Goal: Task Accomplishment & Management: Manage account settings

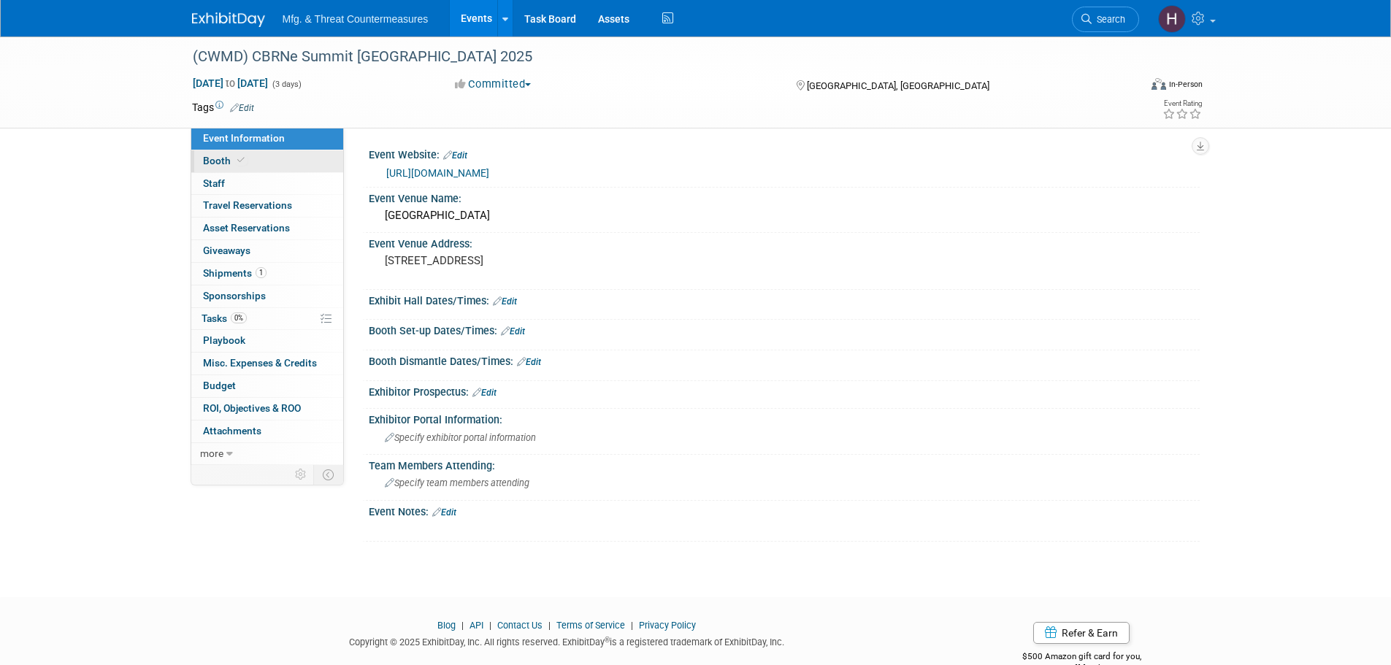
click at [244, 164] on span at bounding box center [240, 160] width 13 height 11
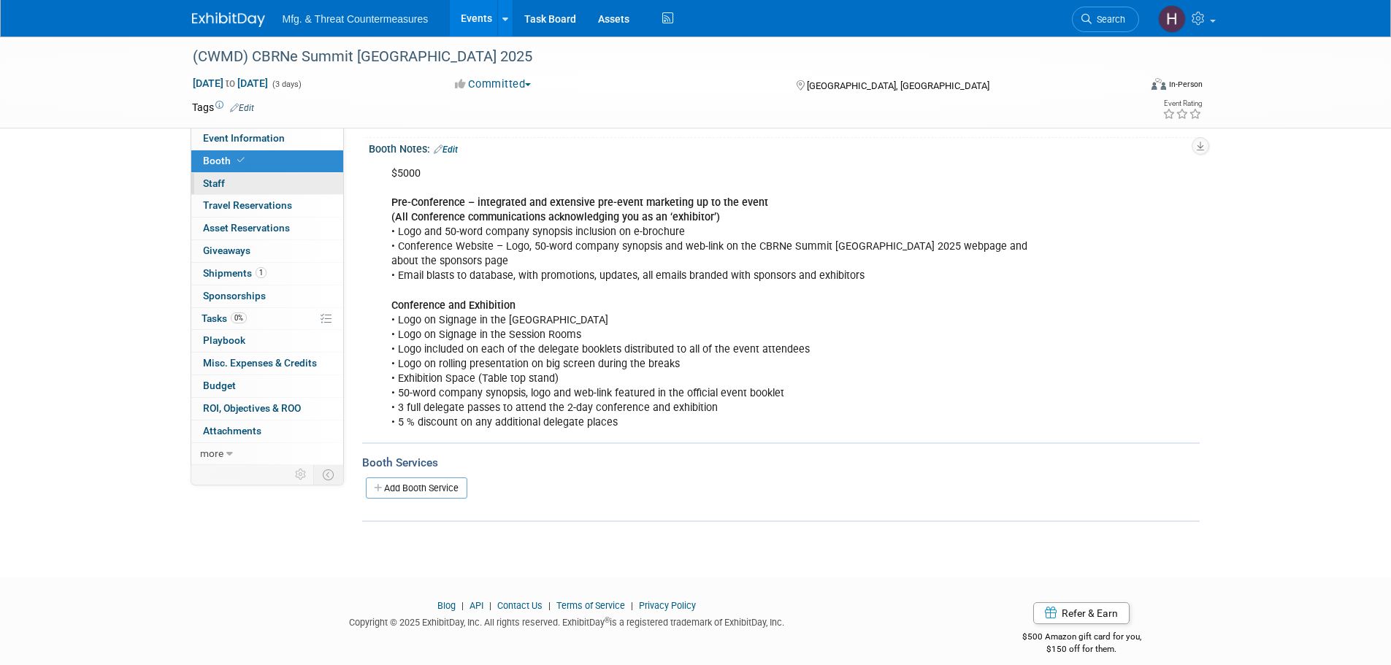
scroll to position [175, 0]
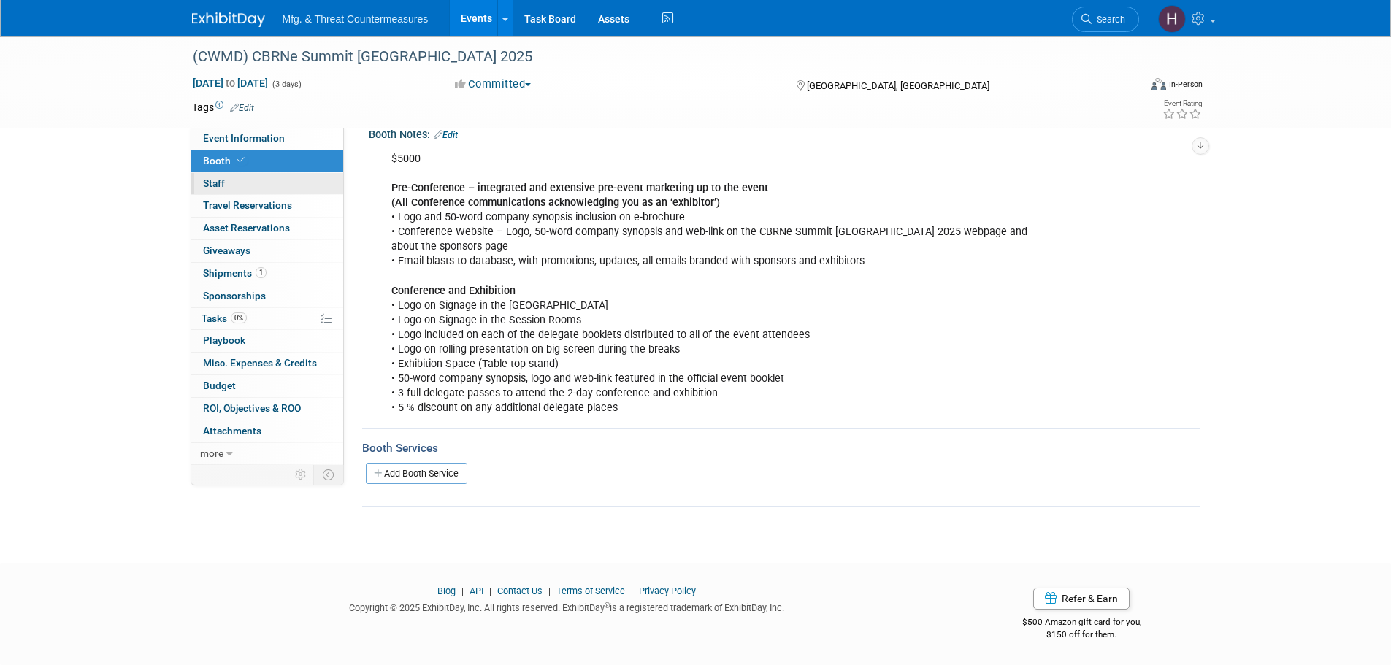
click at [241, 191] on link "0 Staff 0" at bounding box center [267, 184] width 152 height 22
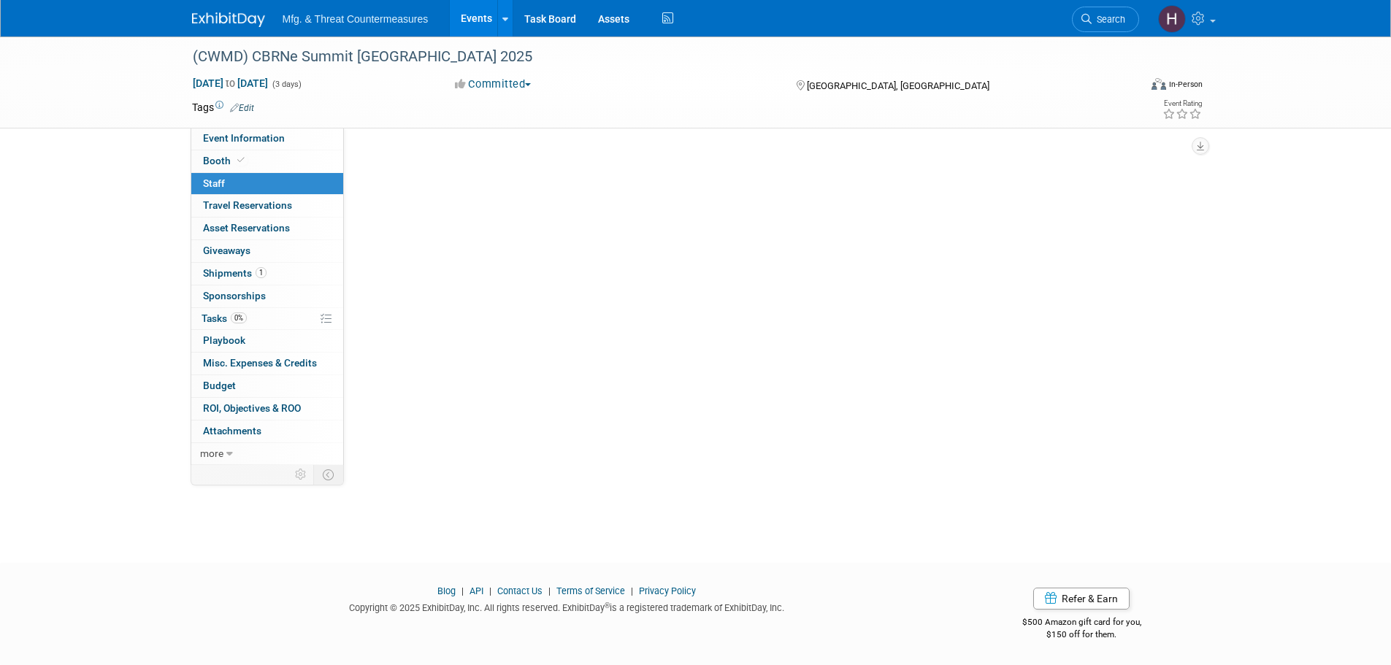
scroll to position [0, 0]
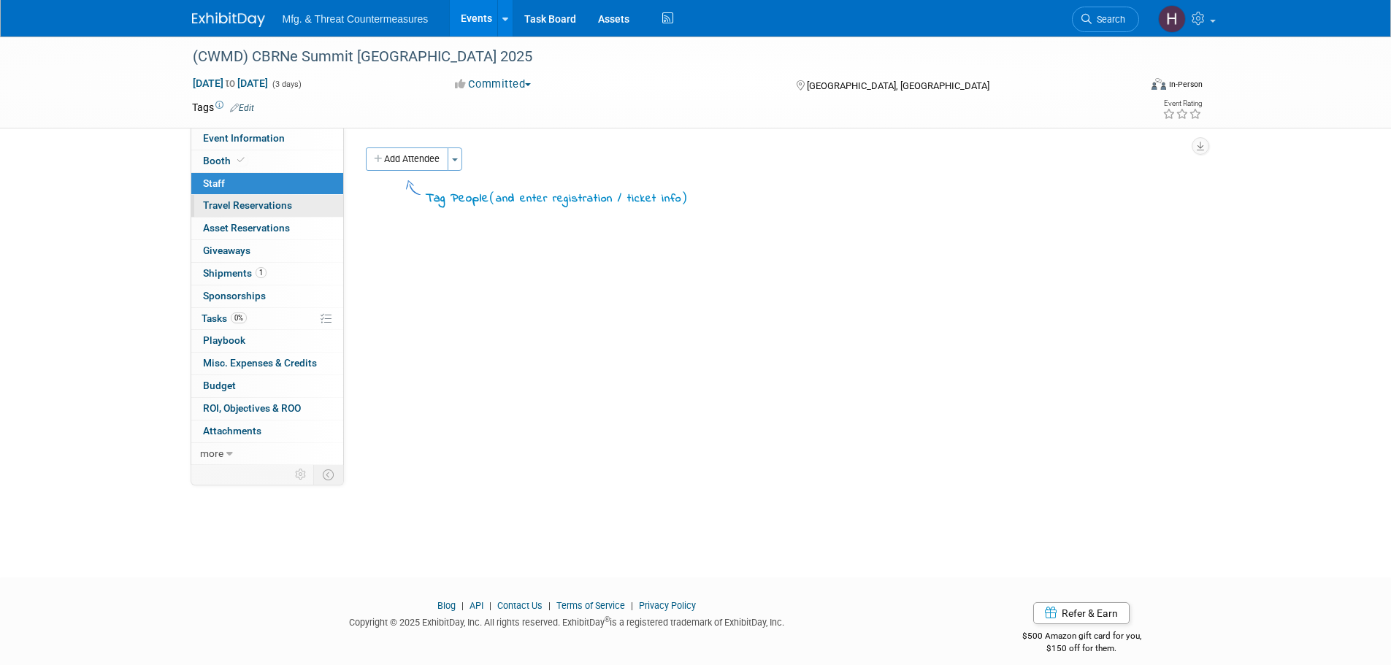
click at [227, 210] on span "Travel Reservations 0" at bounding box center [247, 205] width 89 height 12
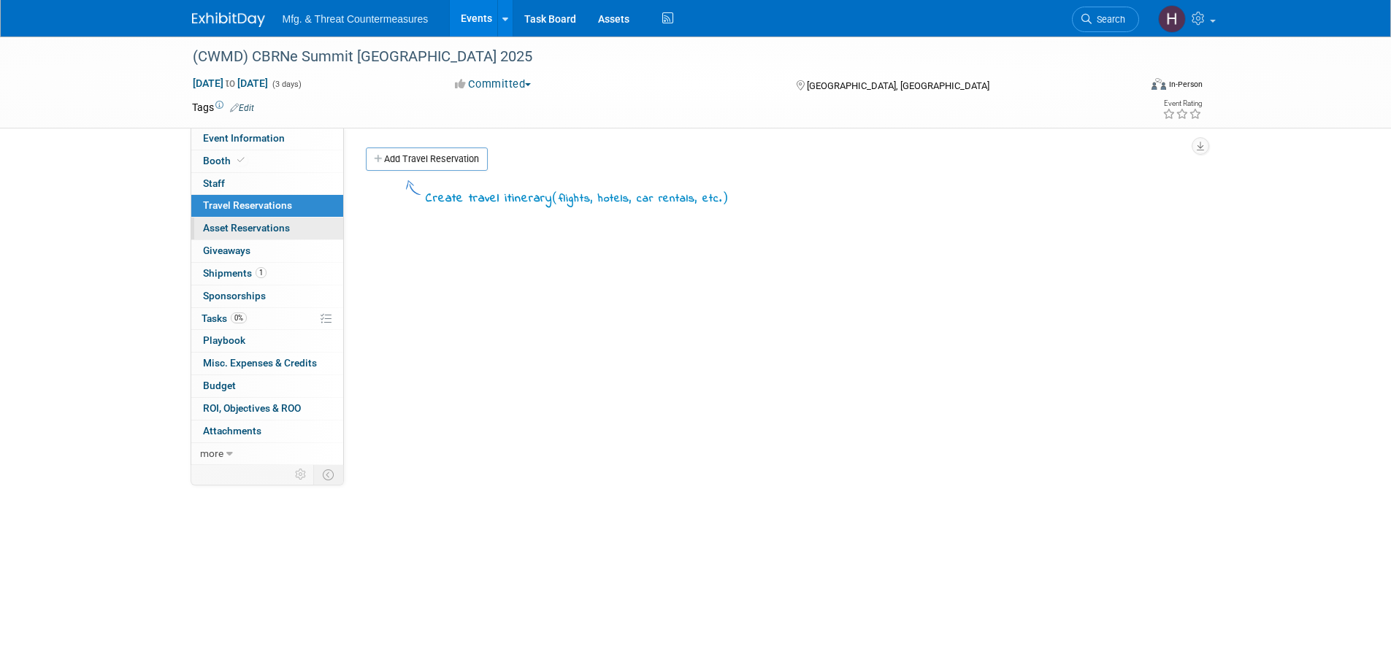
click at [215, 229] on span "Asset Reservations 0" at bounding box center [246, 228] width 87 height 12
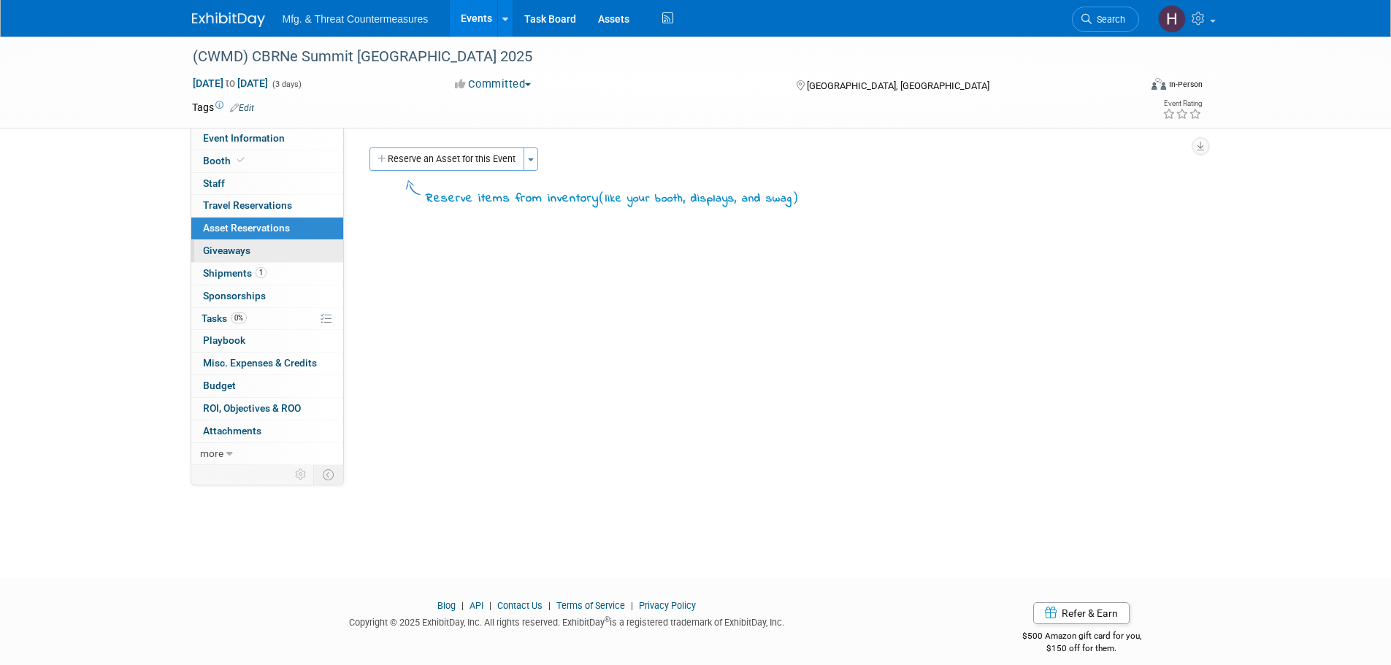
click at [214, 252] on span "Giveaways 0" at bounding box center [226, 251] width 47 height 12
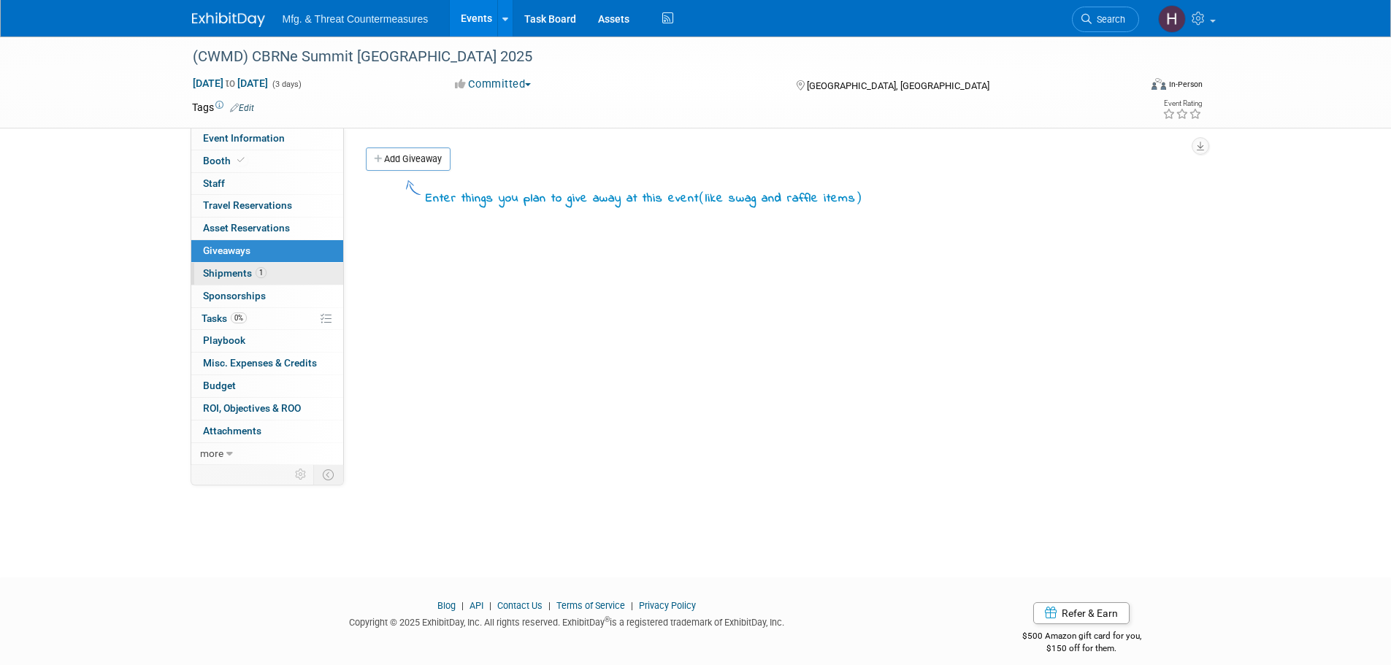
click at [210, 275] on span "Shipments 1" at bounding box center [235, 273] width 64 height 12
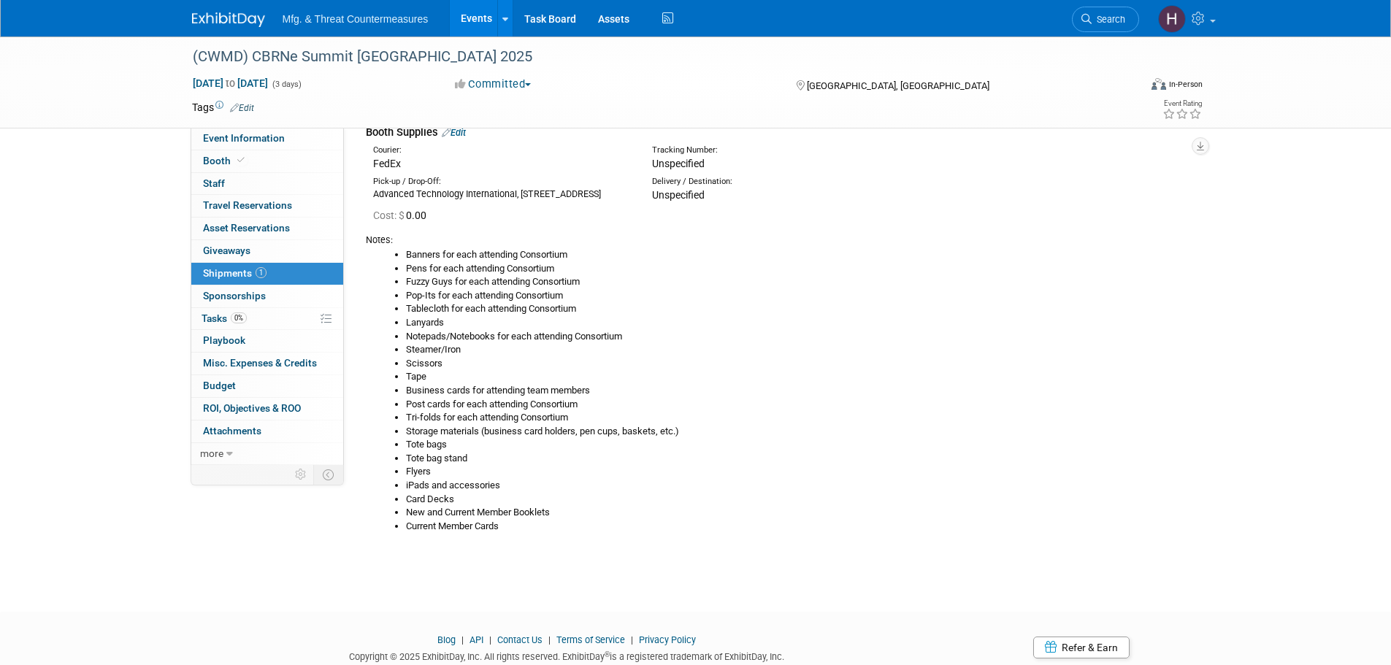
scroll to position [134, 0]
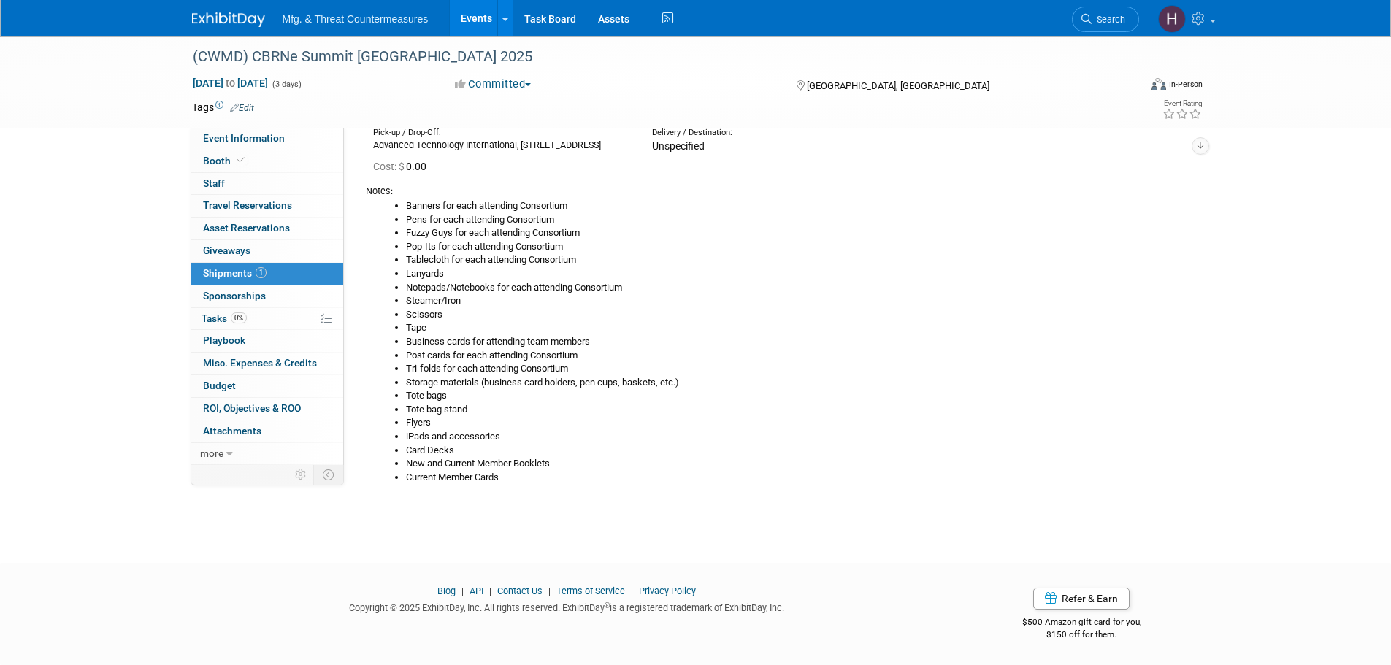
drag, startPoint x: 272, startPoint y: 294, endPoint x: 264, endPoint y: 307, distance: 15.0
click at [272, 294] on link "0 Sponsorships 0" at bounding box center [267, 296] width 152 height 22
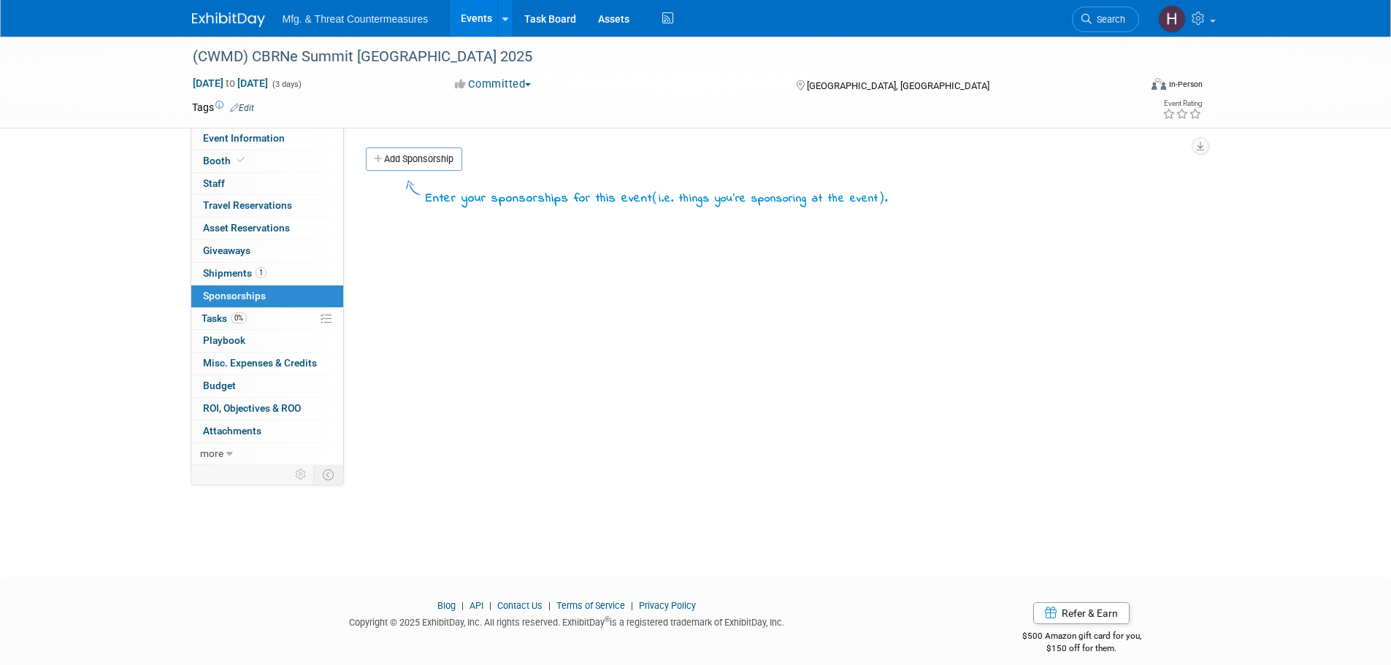
click at [261, 312] on link "0% Tasks 0%" at bounding box center [267, 319] width 152 height 22
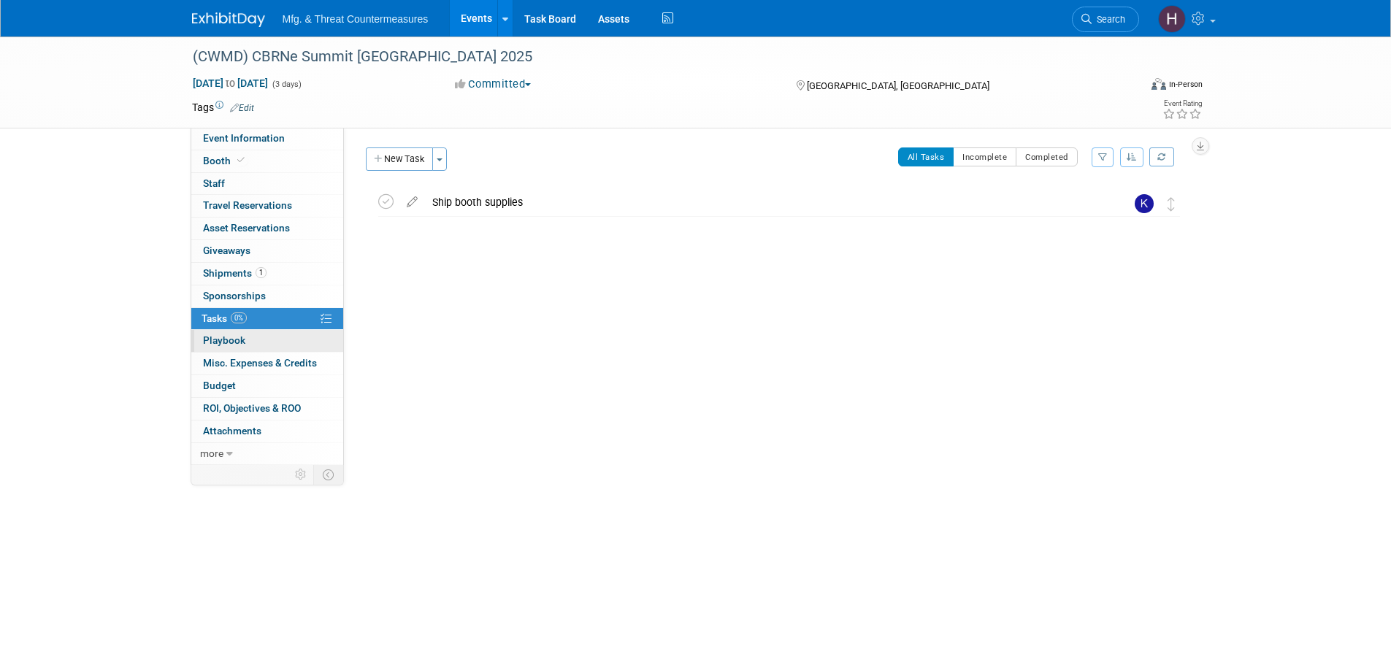
click at [270, 333] on link "0 Playbook 0" at bounding box center [267, 341] width 152 height 22
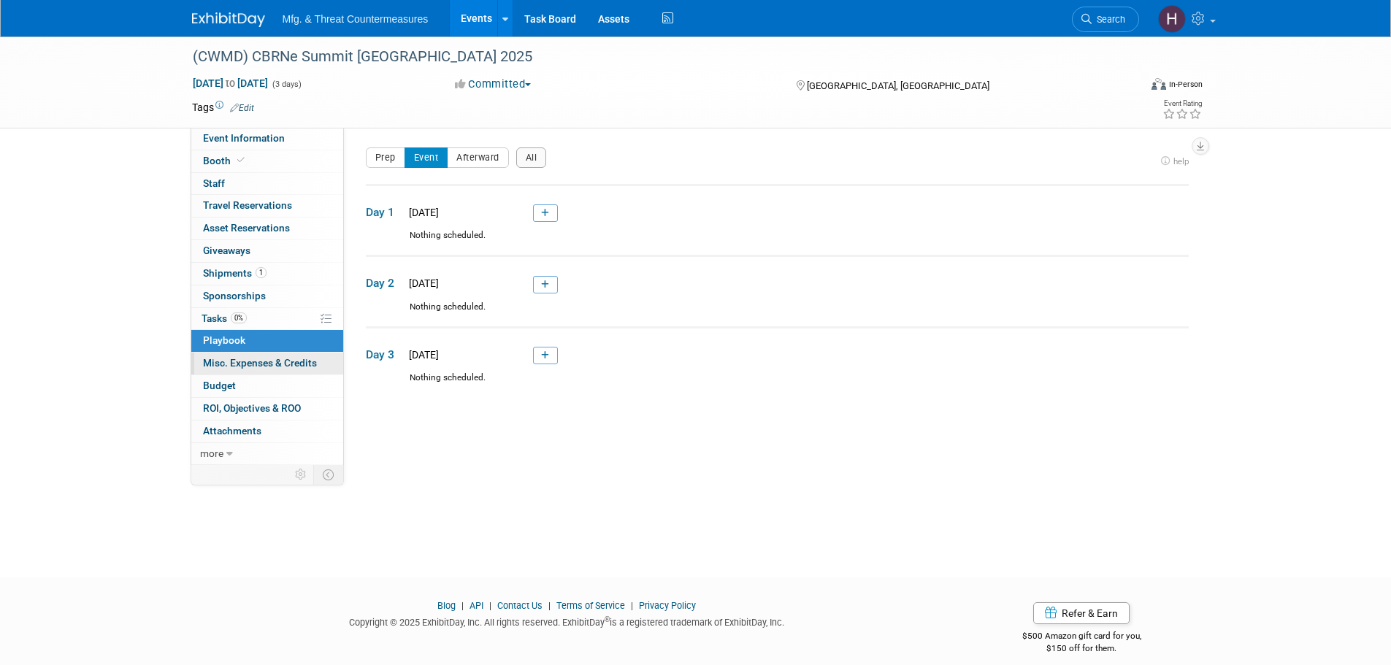
click at [265, 361] on span "Misc. Expenses & Credits 0" at bounding box center [260, 363] width 114 height 12
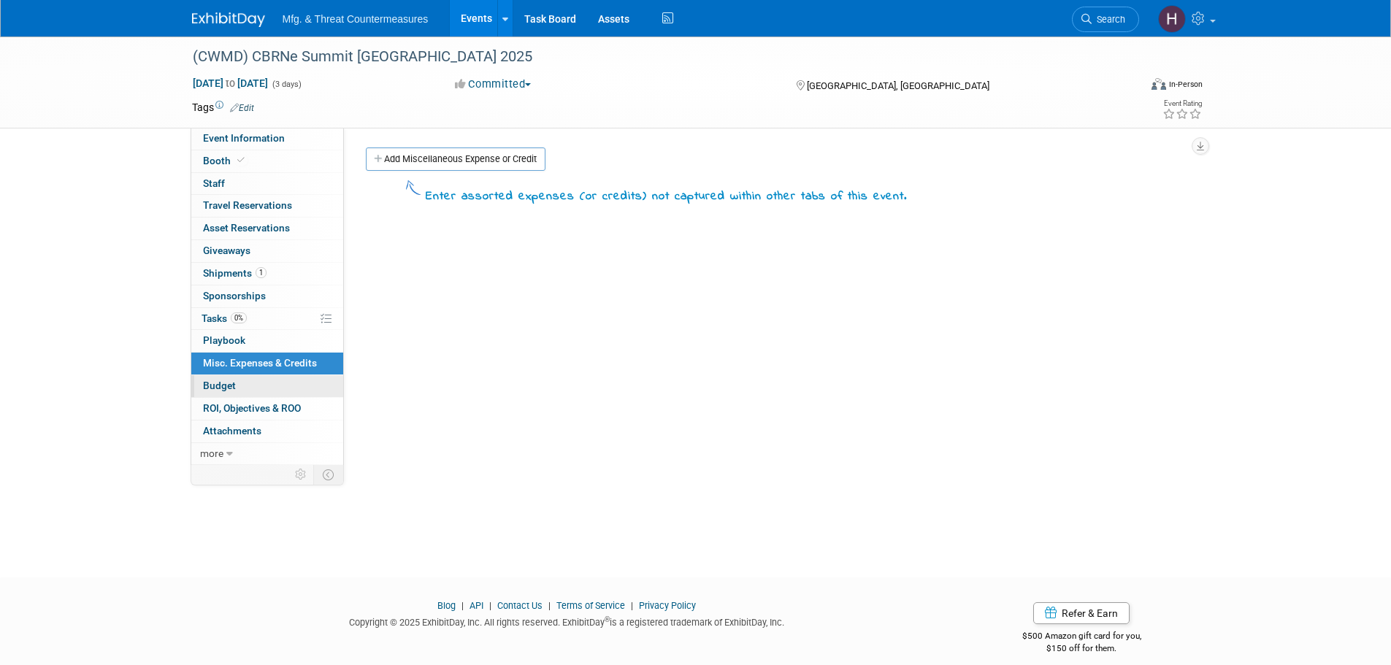
click at [254, 387] on link "Budget" at bounding box center [267, 386] width 152 height 22
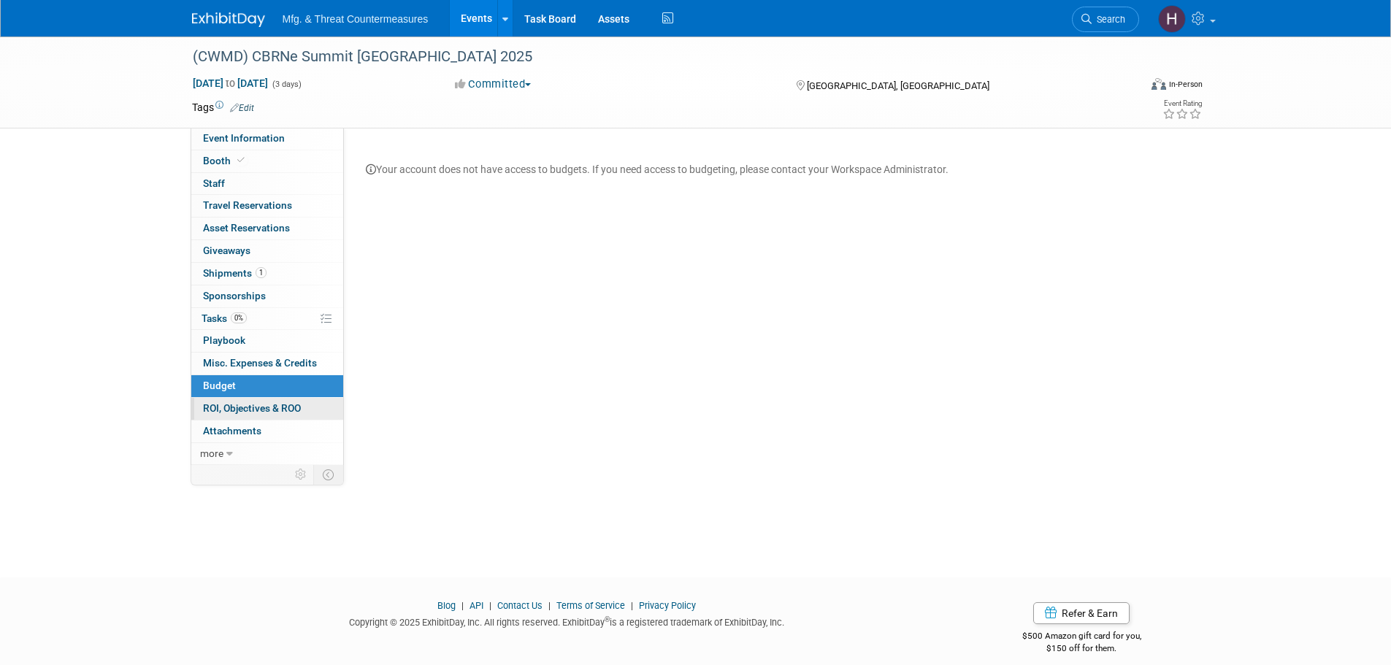
click at [255, 411] on span "ROI, Objectives & ROO 0" at bounding box center [252, 408] width 98 height 12
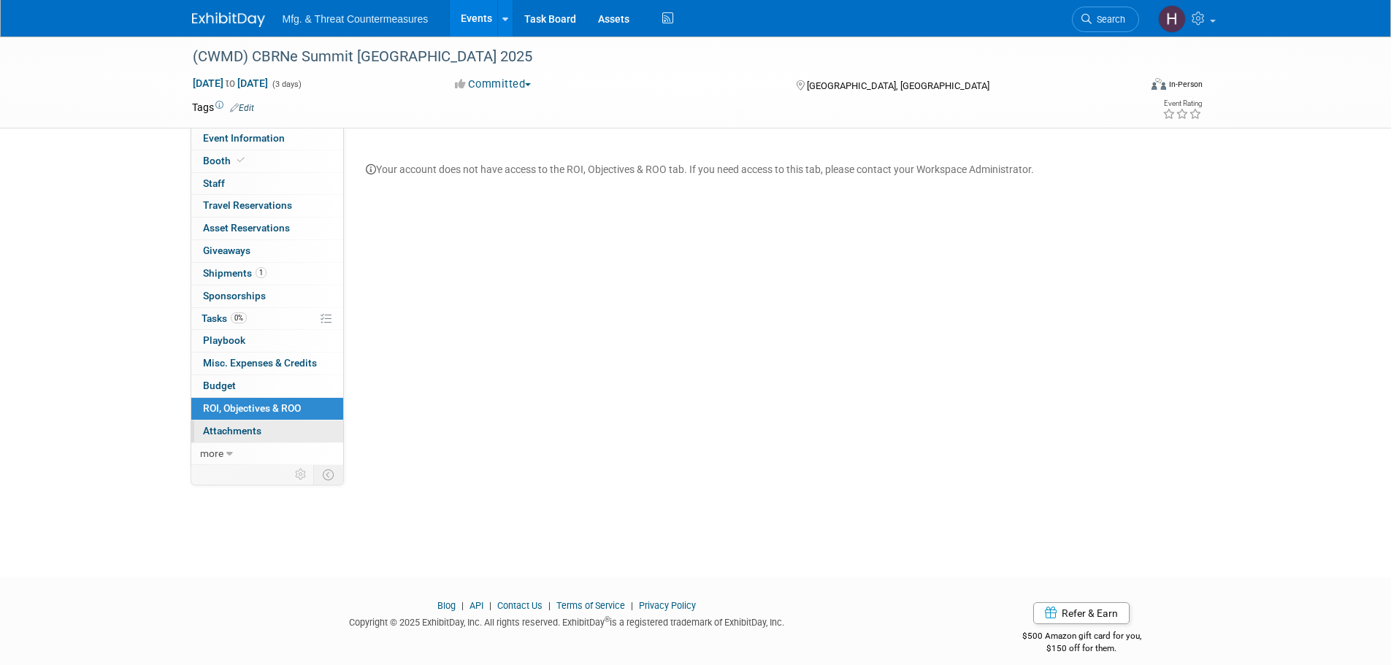
click at [252, 431] on span "Attachments 0" at bounding box center [232, 431] width 58 height 12
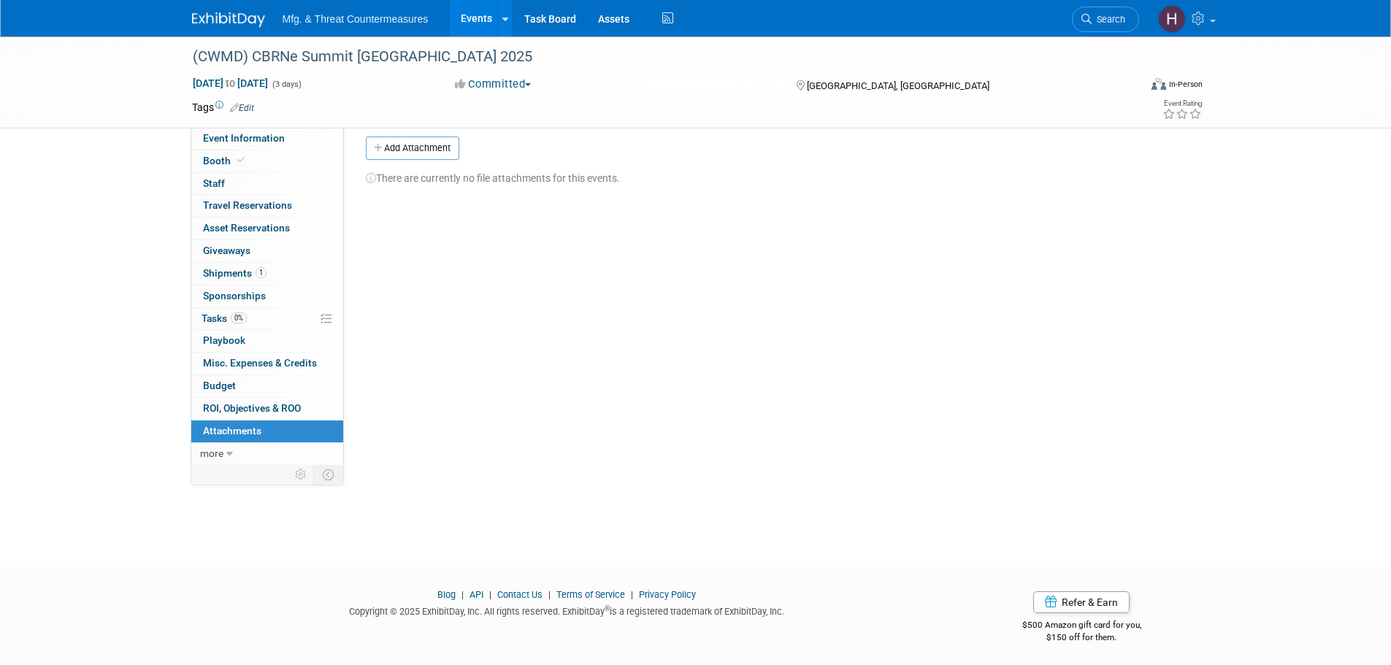
scroll to position [15, 0]
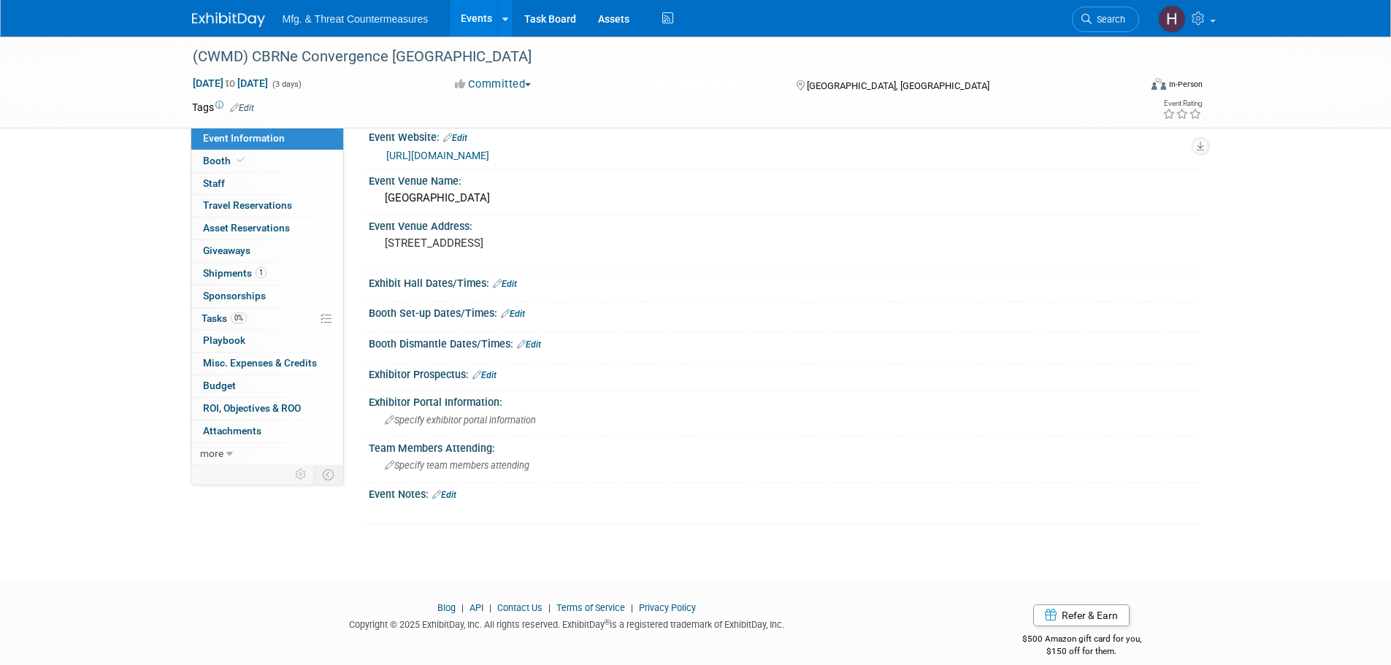
scroll to position [34, 0]
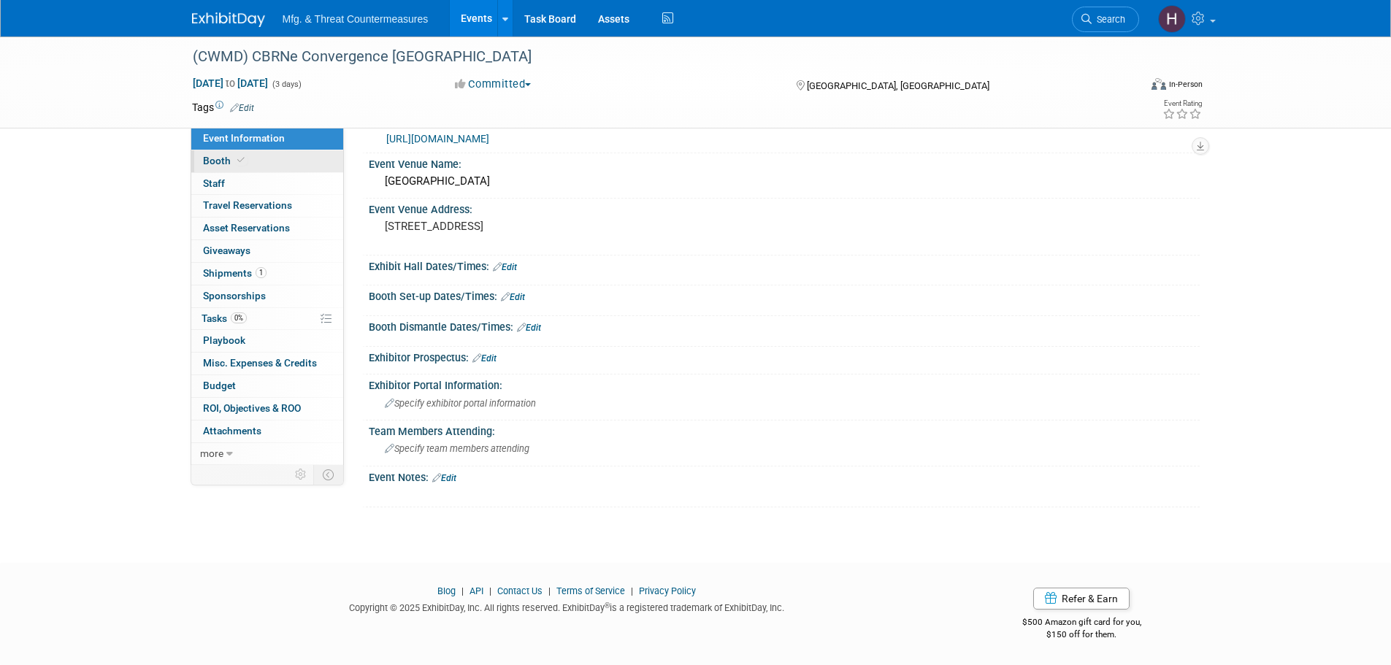
click at [301, 168] on link "Booth" at bounding box center [267, 161] width 152 height 22
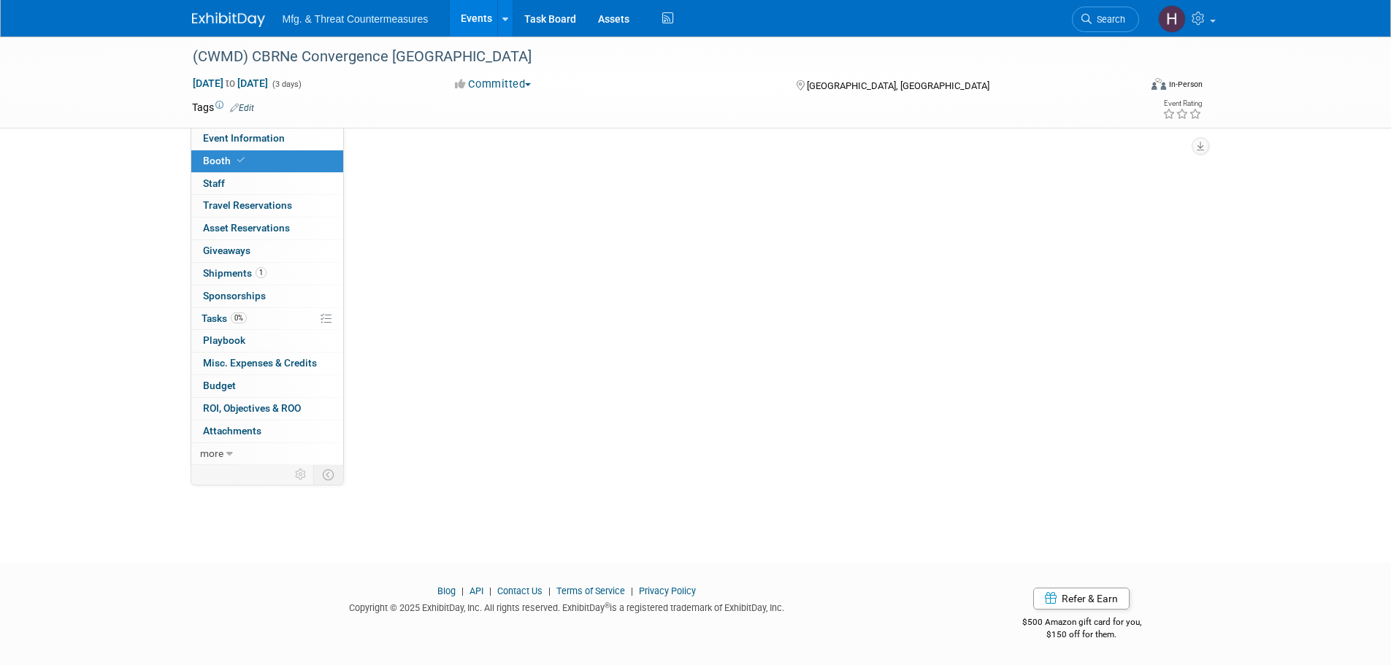
scroll to position [0, 0]
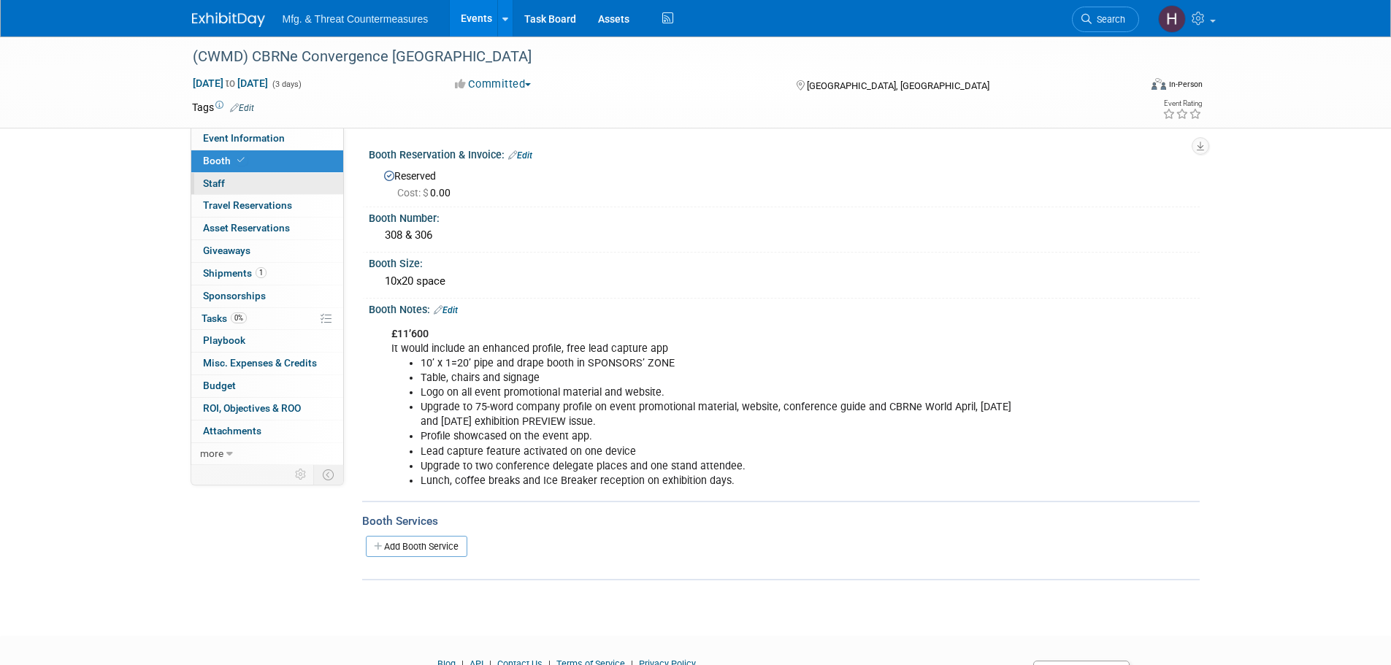
click at [264, 187] on link "0 Staff 0" at bounding box center [267, 184] width 152 height 22
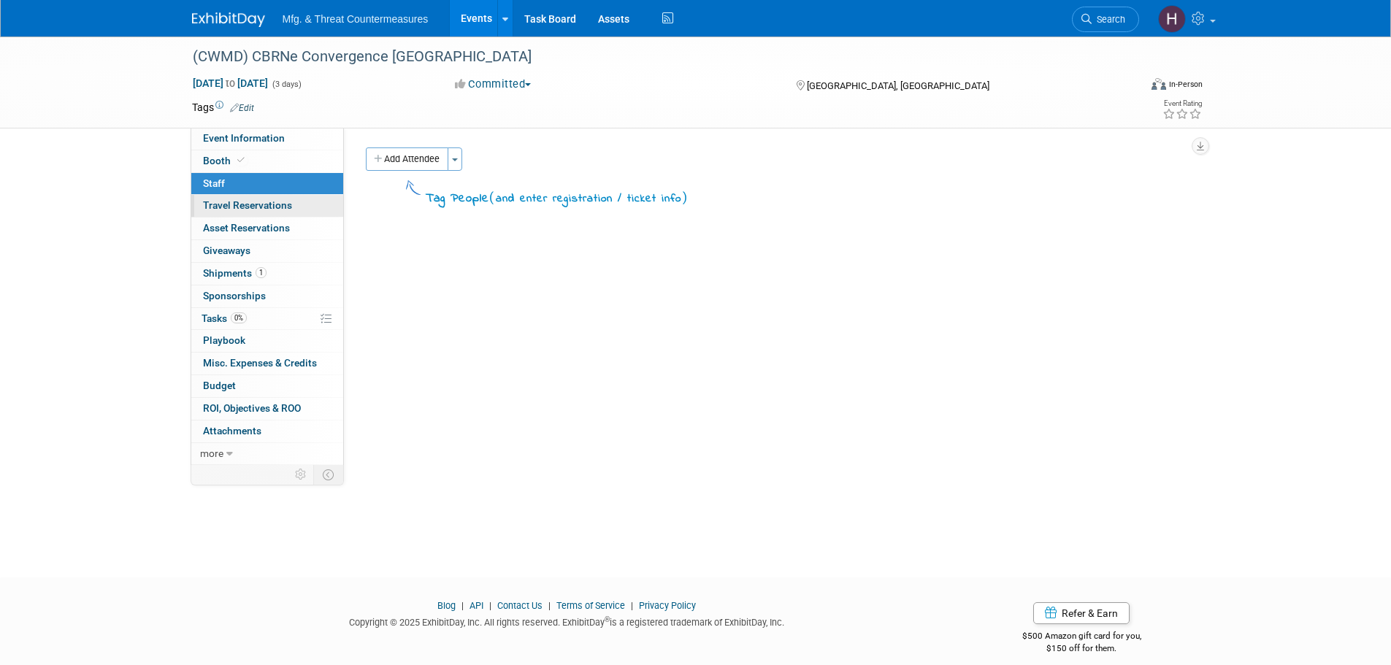
click at [254, 206] on span "Travel Reservations 0" at bounding box center [247, 205] width 89 height 12
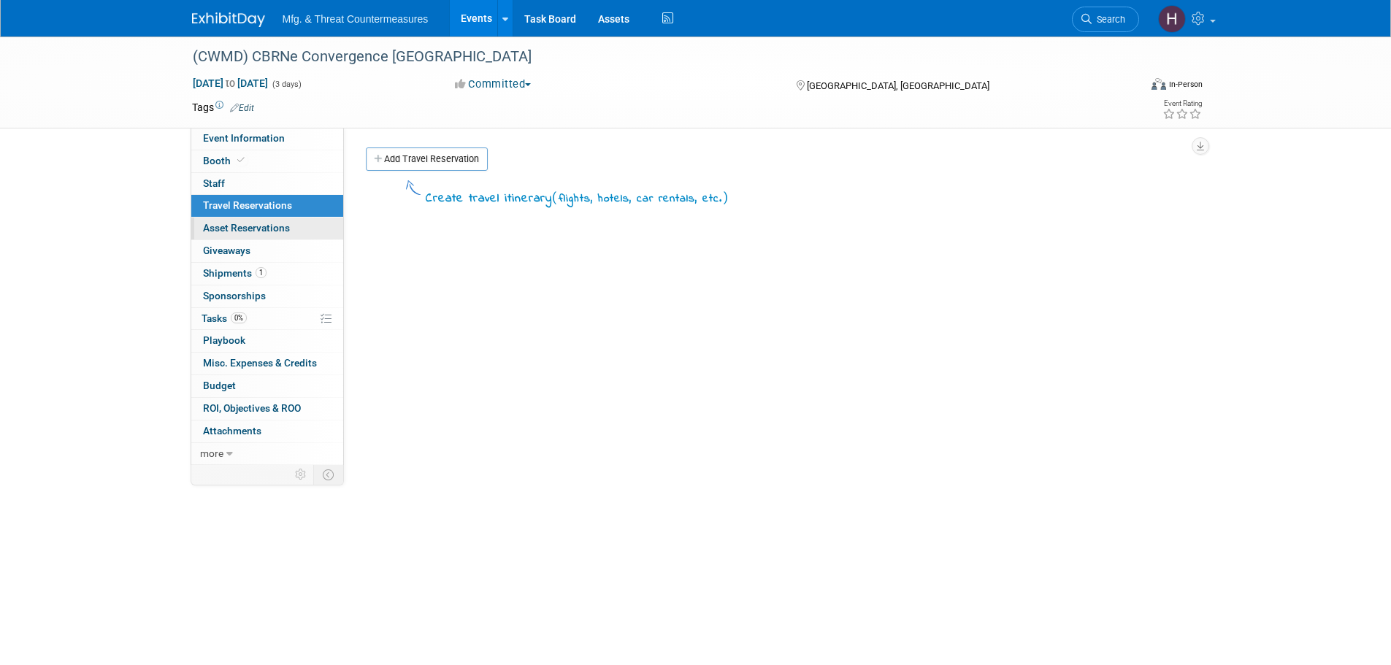
click at [251, 226] on span "Asset Reservations 0" at bounding box center [246, 228] width 87 height 12
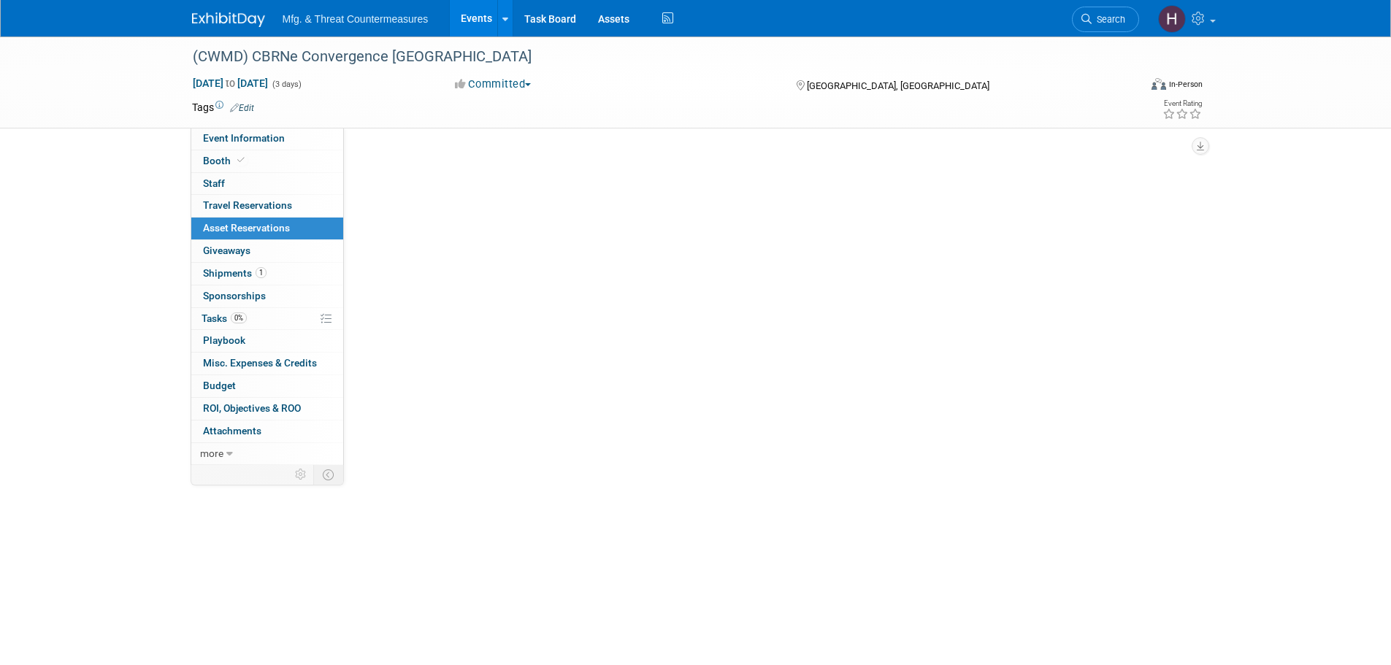
click at [251, 226] on span "Asset Reservations 0" at bounding box center [246, 228] width 87 height 12
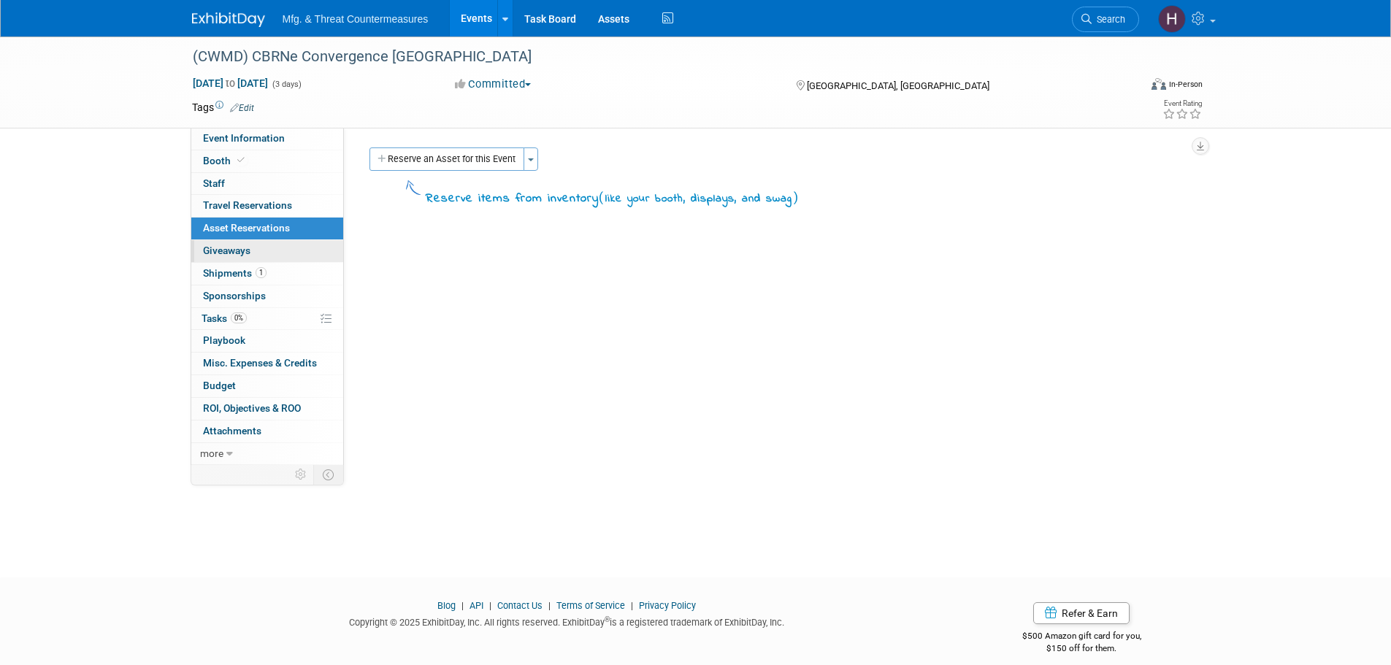
click at [242, 253] on span "Giveaways 0" at bounding box center [226, 251] width 47 height 12
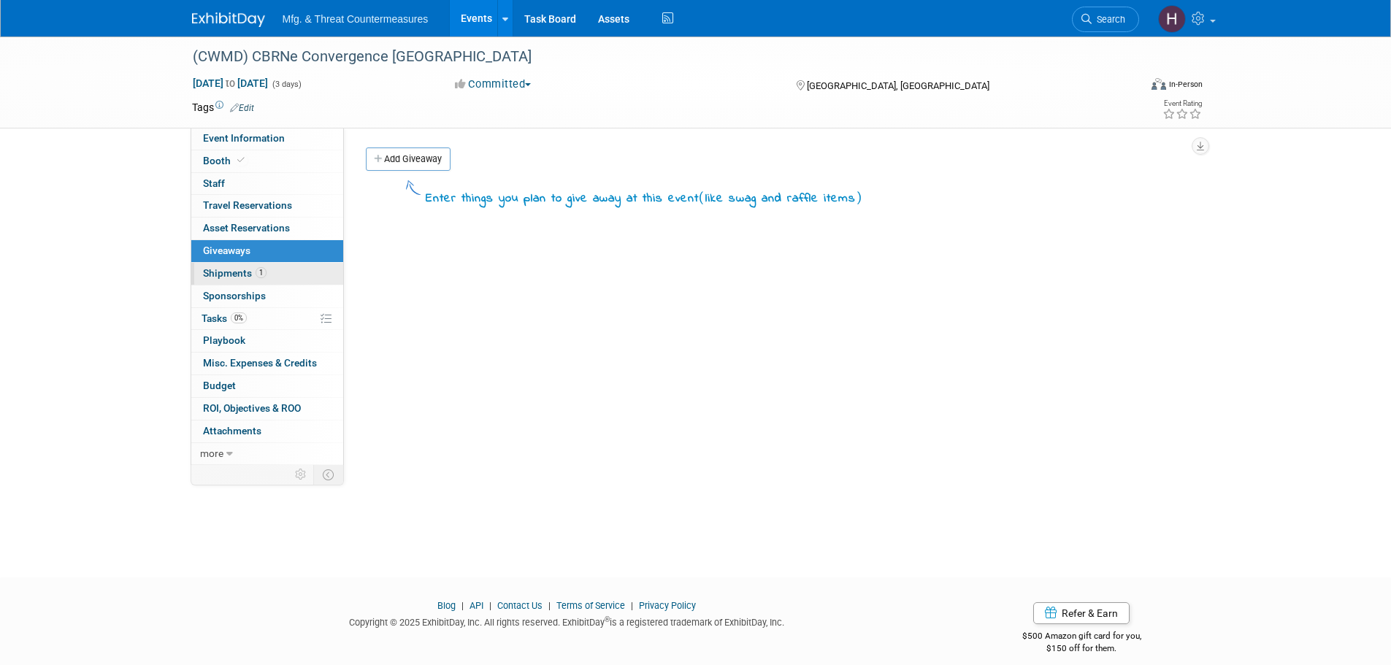
click at [233, 272] on span "Shipments 1" at bounding box center [235, 273] width 64 height 12
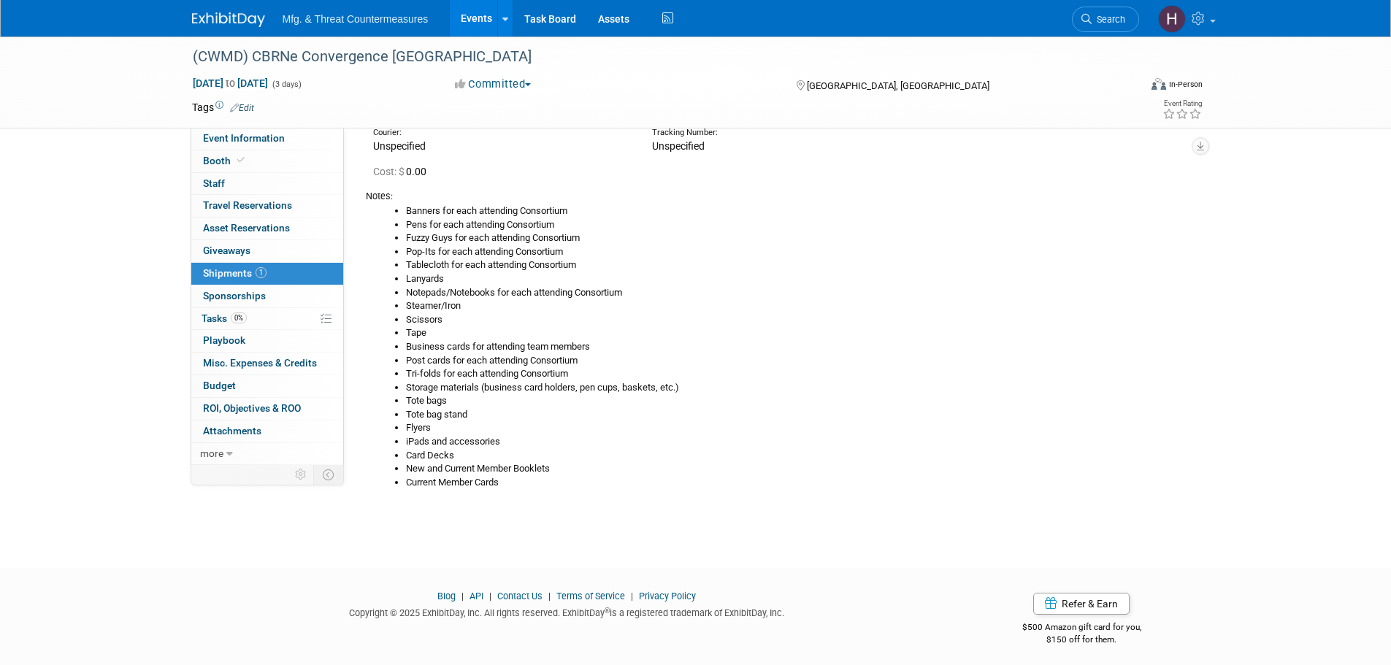
scroll to position [96, 0]
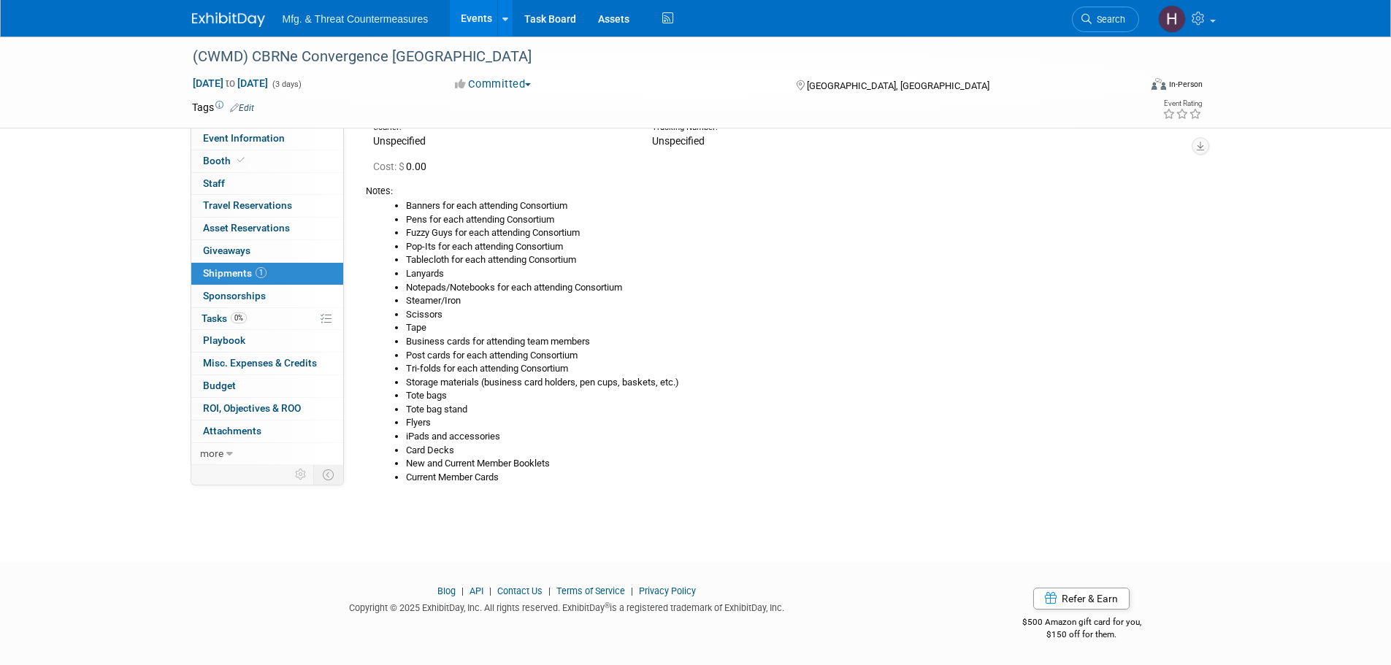
click at [222, 283] on link "1 Shipments 1" at bounding box center [267, 274] width 152 height 22
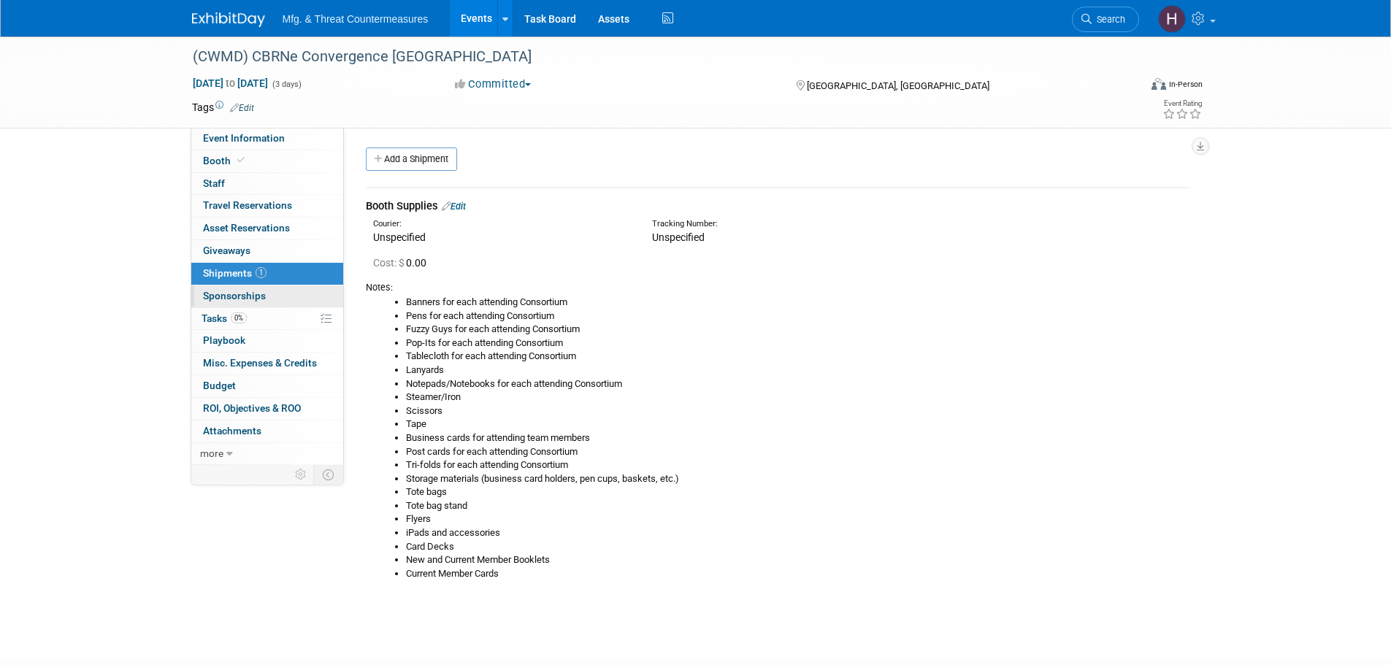
click at [218, 299] on span "Sponsorships 0" at bounding box center [234, 296] width 63 height 12
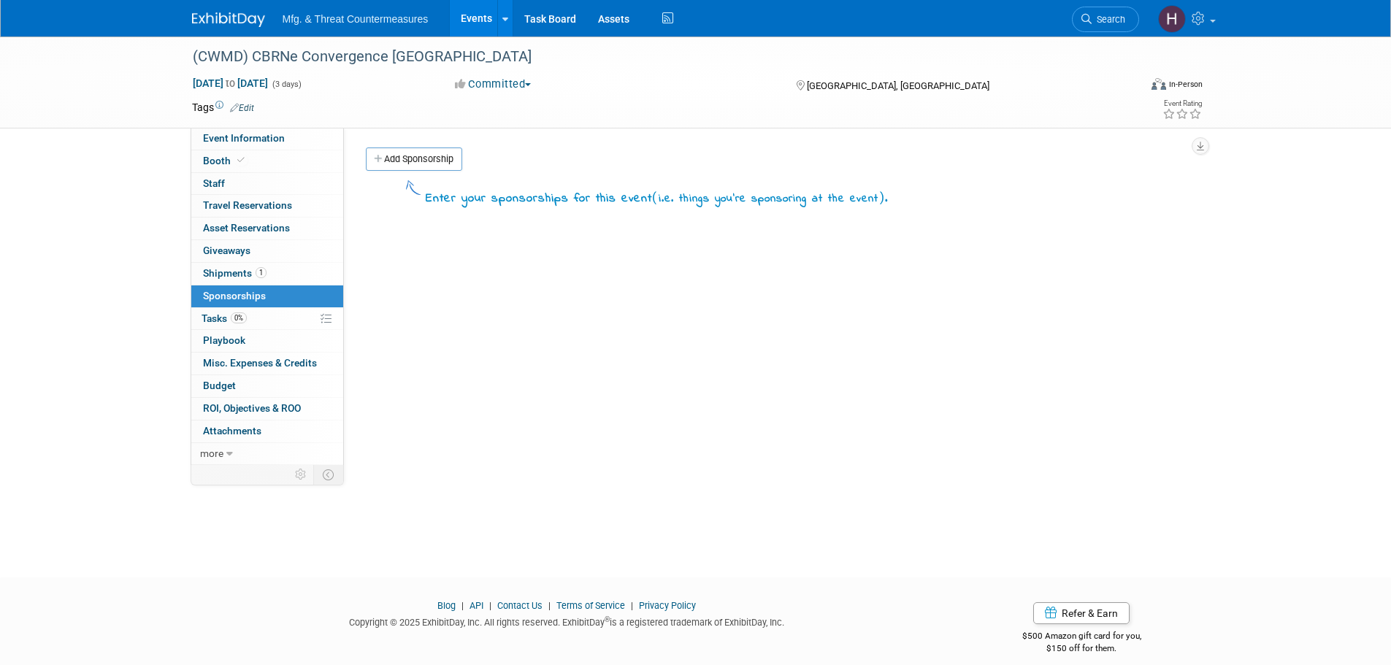
click at [209, 319] on span "Tasks 0%" at bounding box center [223, 318] width 45 height 12
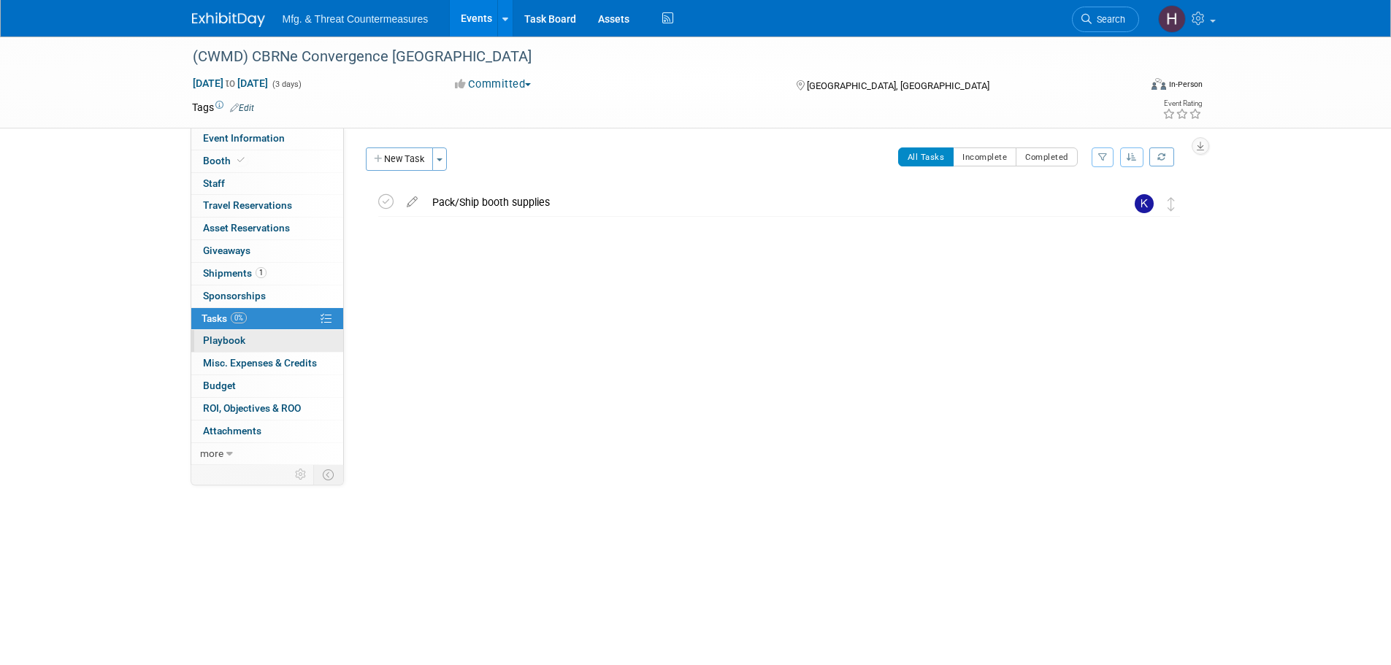
click at [206, 342] on span "Playbook 0" at bounding box center [224, 340] width 42 height 12
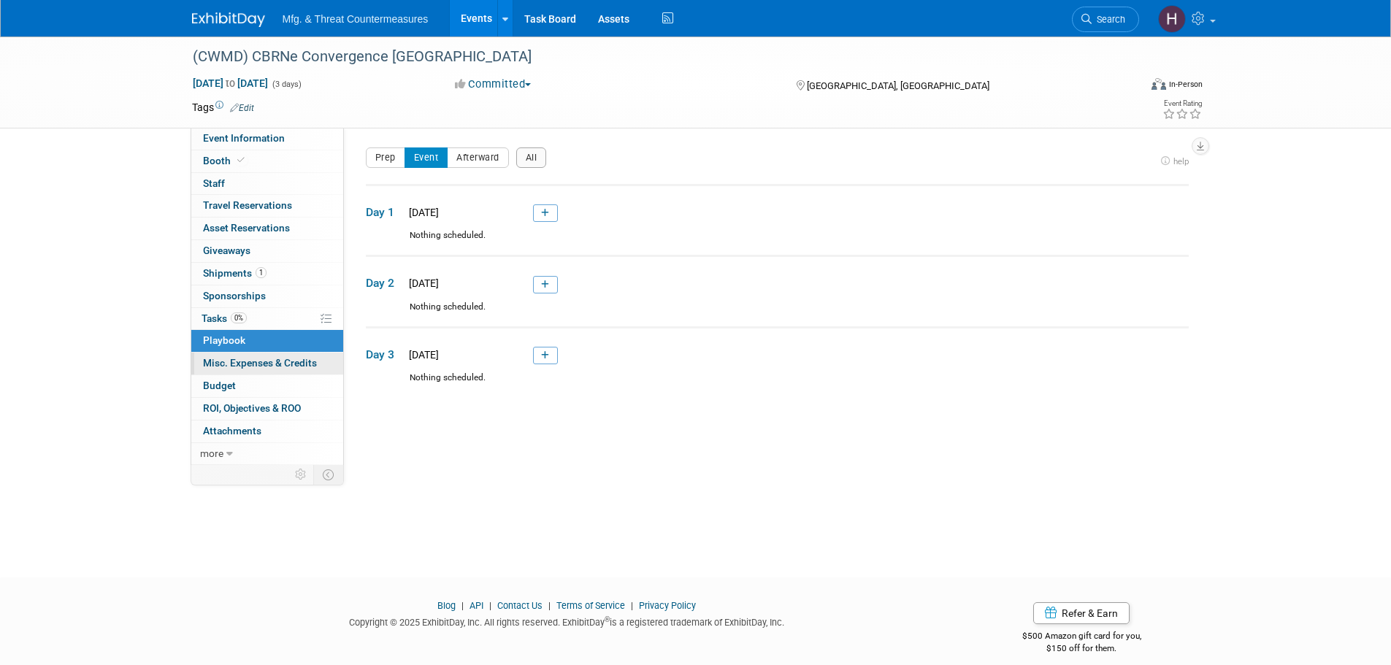
click at [208, 363] on span "Misc. Expenses & Credits 0" at bounding box center [260, 363] width 114 height 12
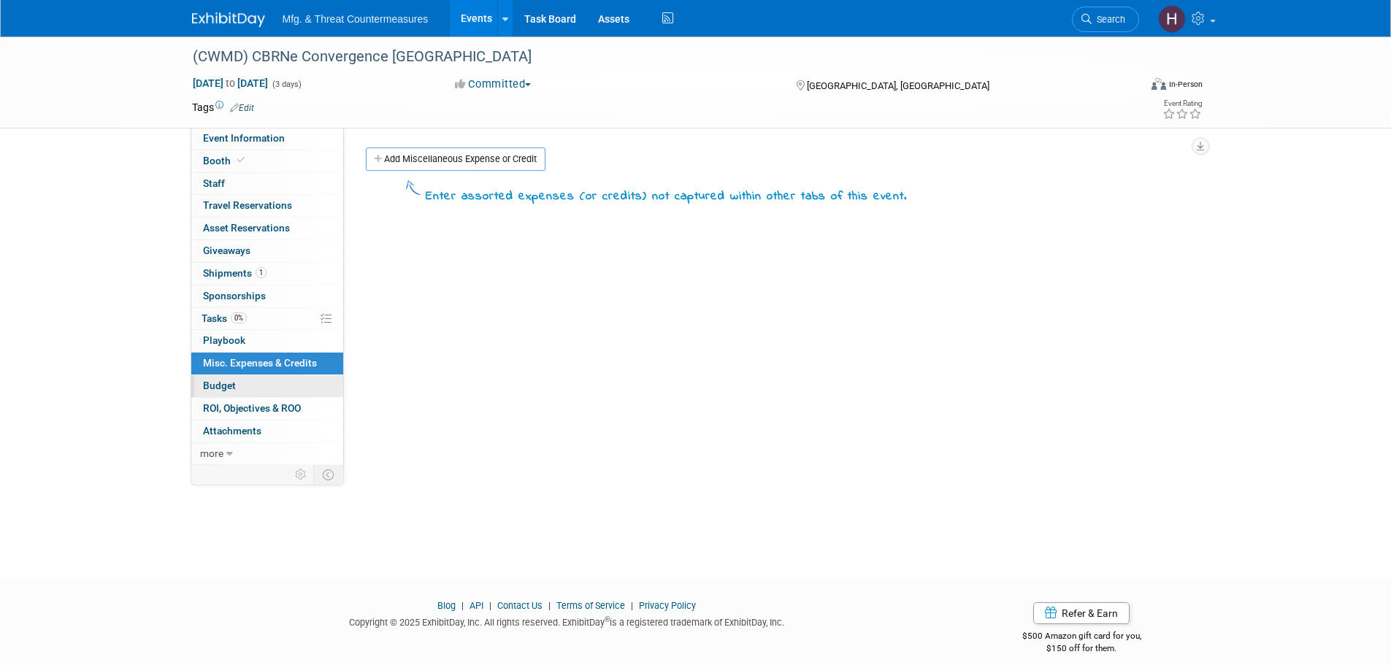
click at [215, 380] on span "Budget" at bounding box center [219, 386] width 33 height 12
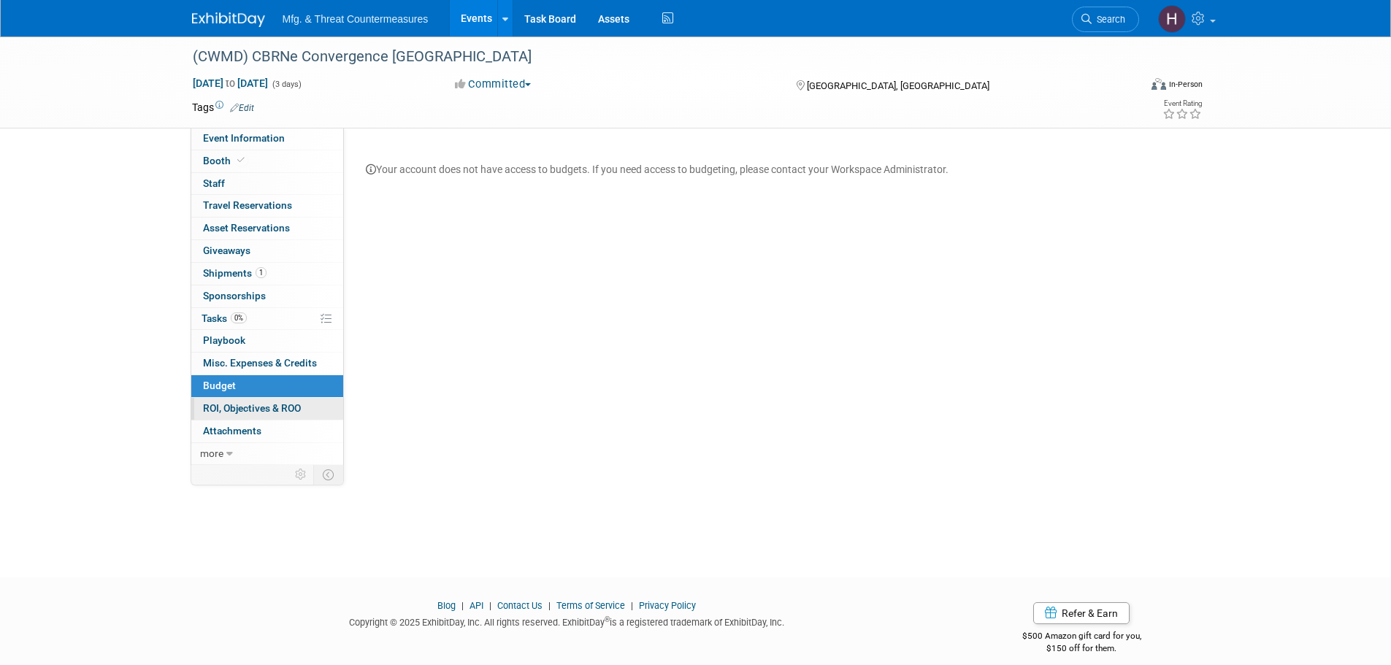
click at [213, 406] on span "ROI, Objectives & ROO 0" at bounding box center [252, 408] width 98 height 12
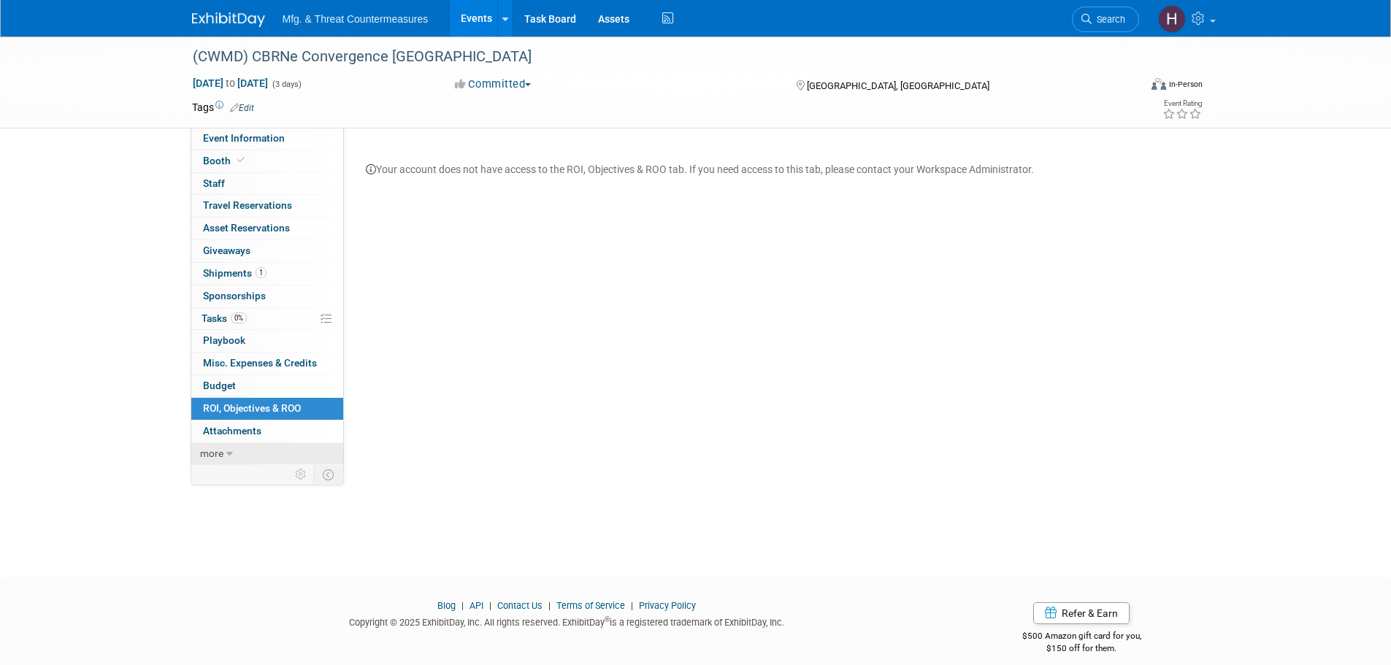
click at [204, 443] on link "more" at bounding box center [267, 454] width 152 height 22
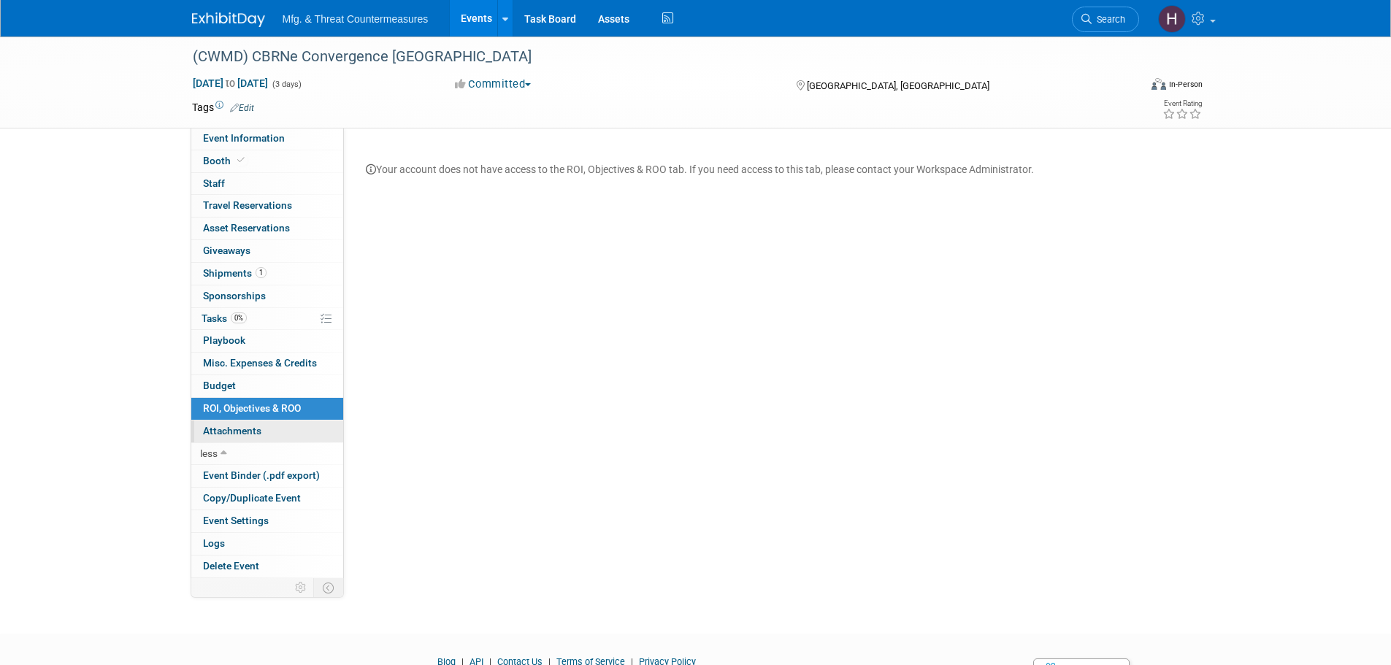
click at [223, 432] on span "Attachments 0" at bounding box center [232, 431] width 58 height 12
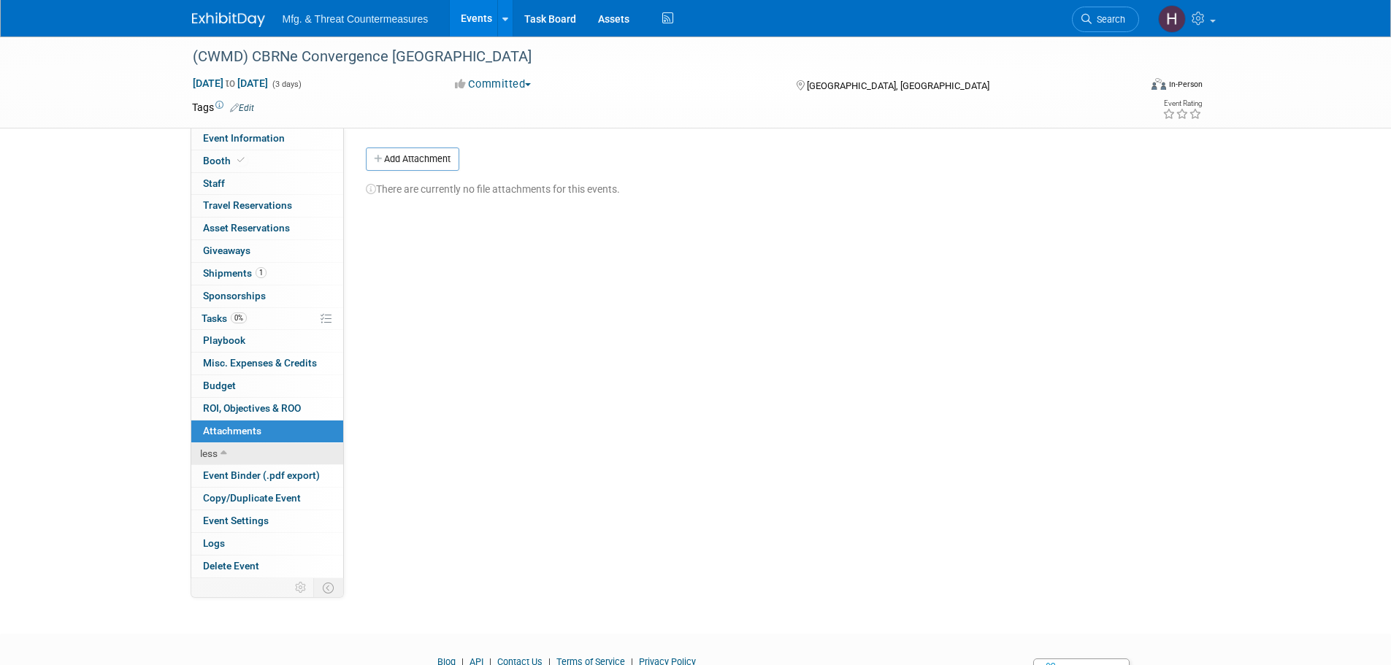
click at [216, 452] on span "less" at bounding box center [209, 454] width 18 height 12
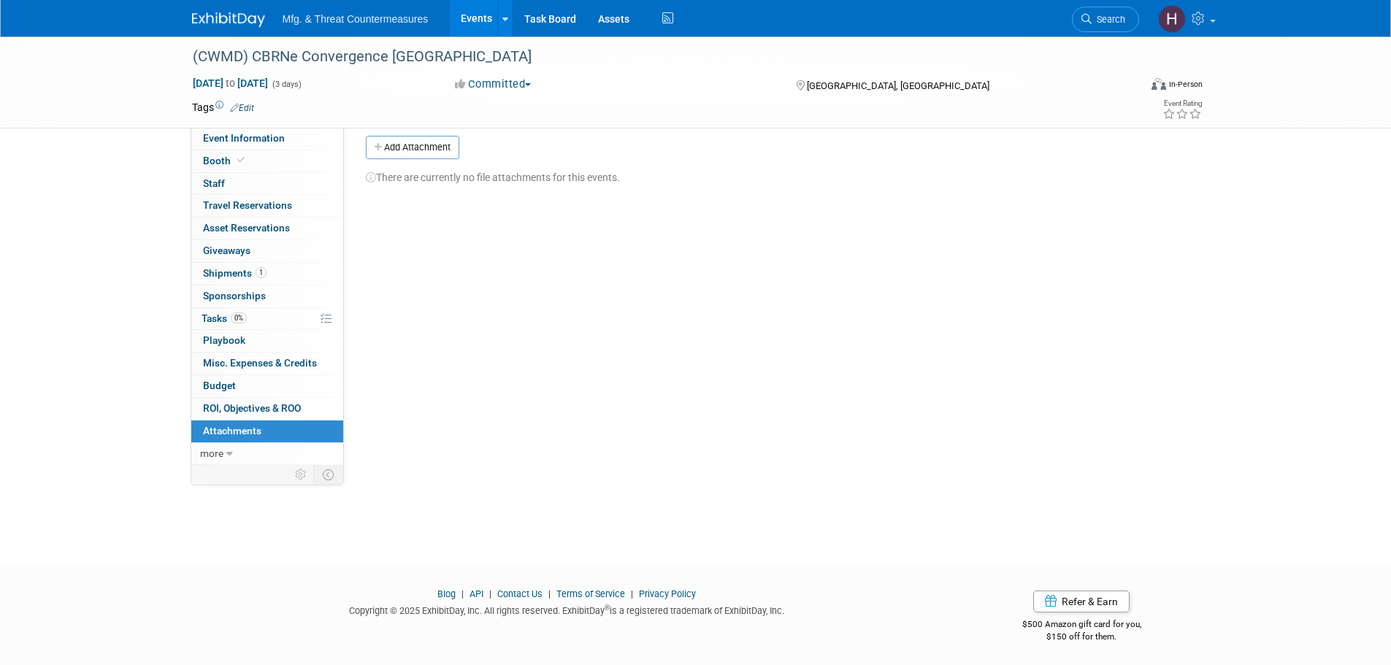
scroll to position [15, 0]
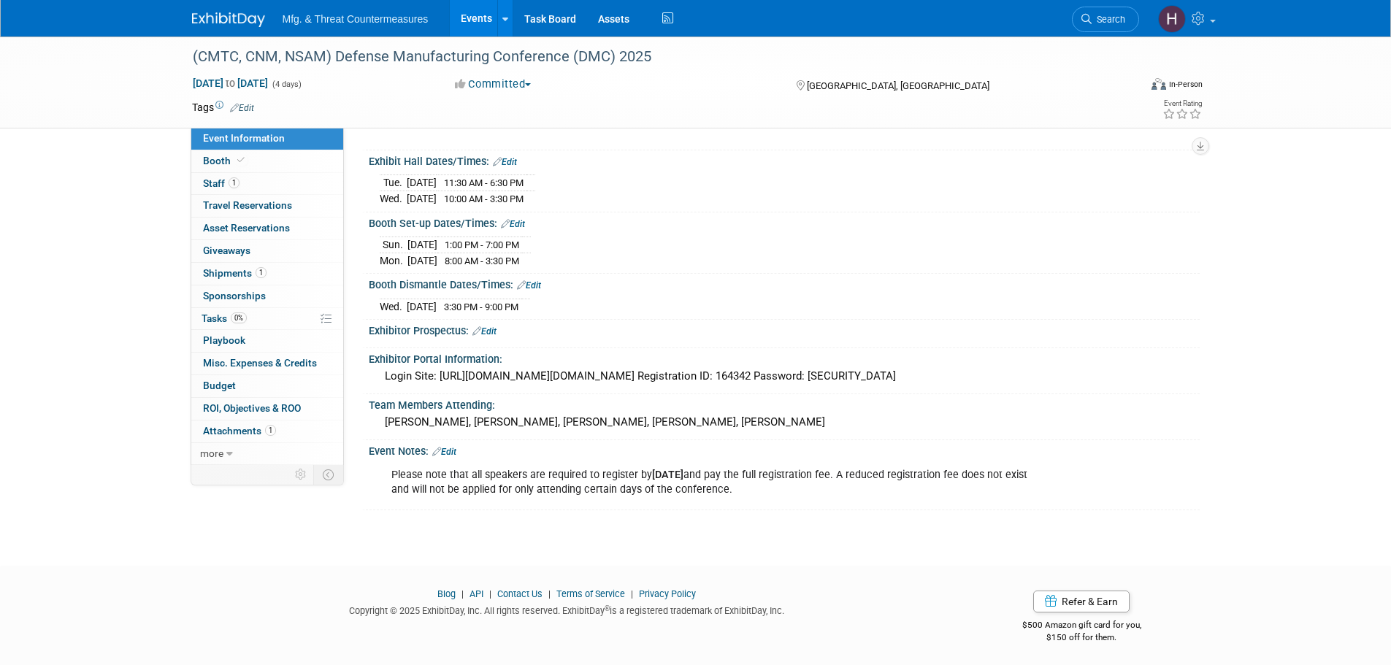
scroll to position [140, 0]
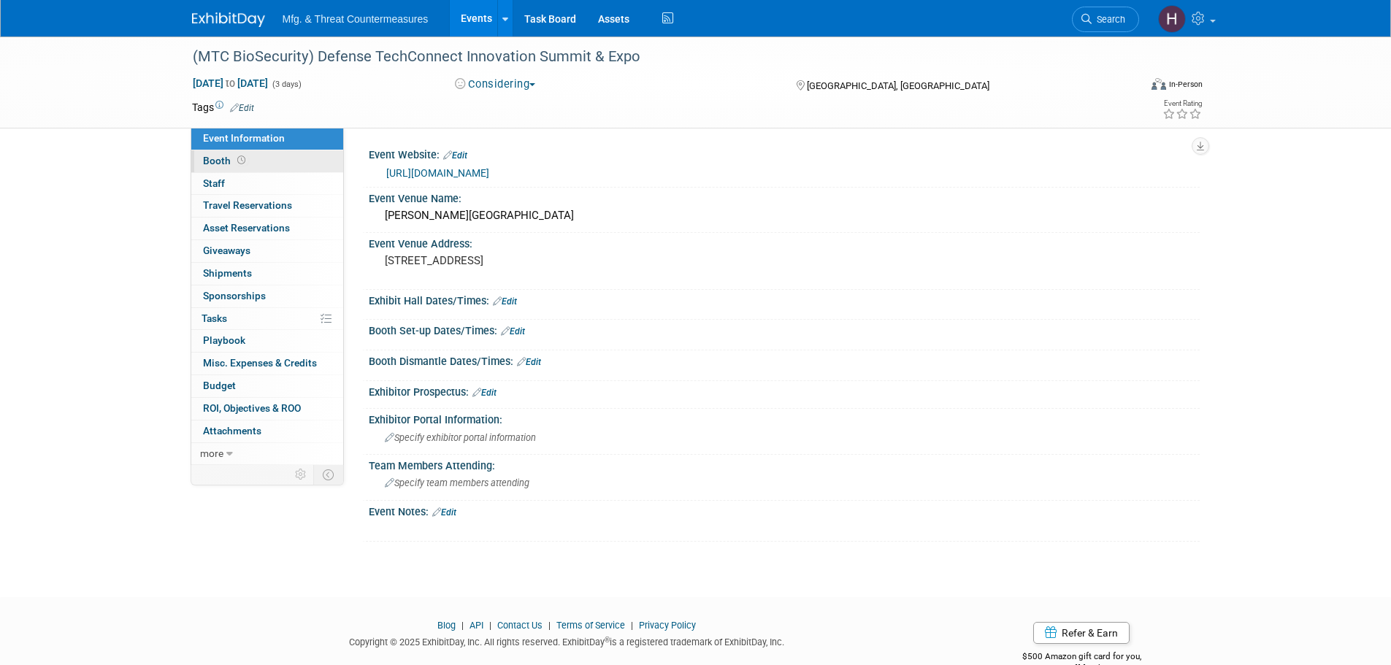
click at [245, 154] on link "Booth" at bounding box center [267, 161] width 152 height 22
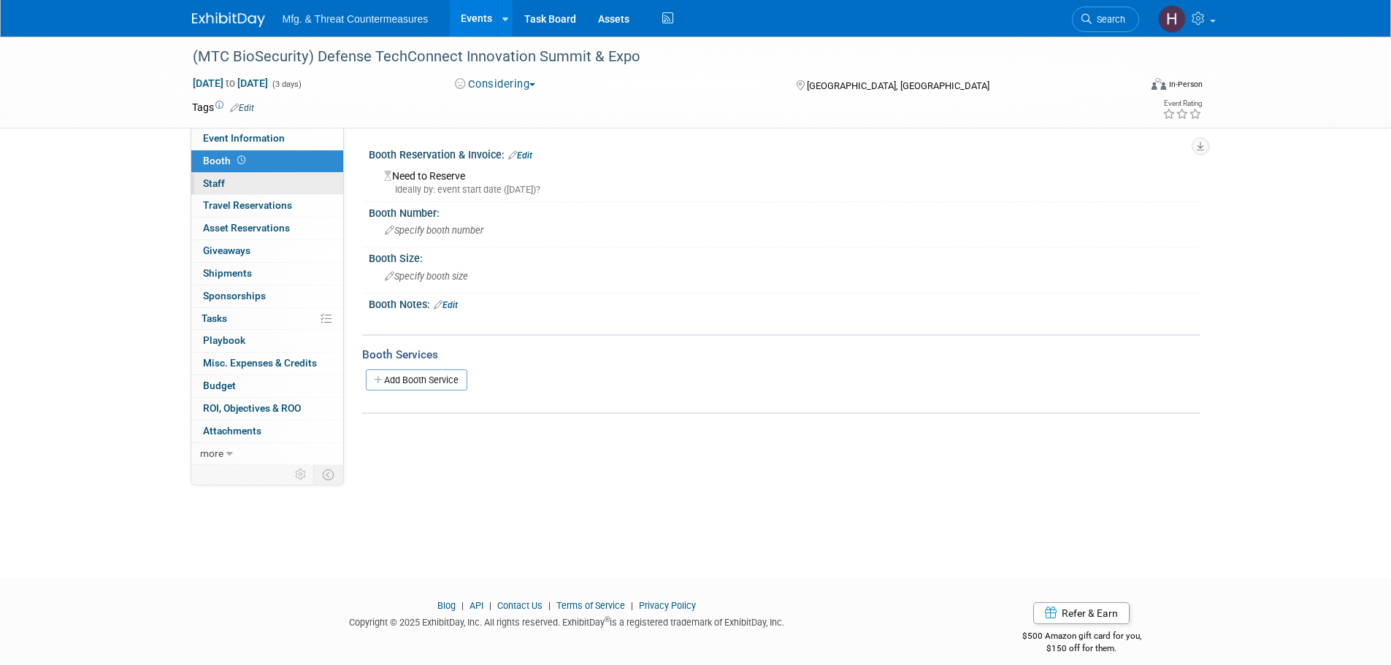
click at [229, 191] on link "0 Staff 0" at bounding box center [267, 184] width 152 height 22
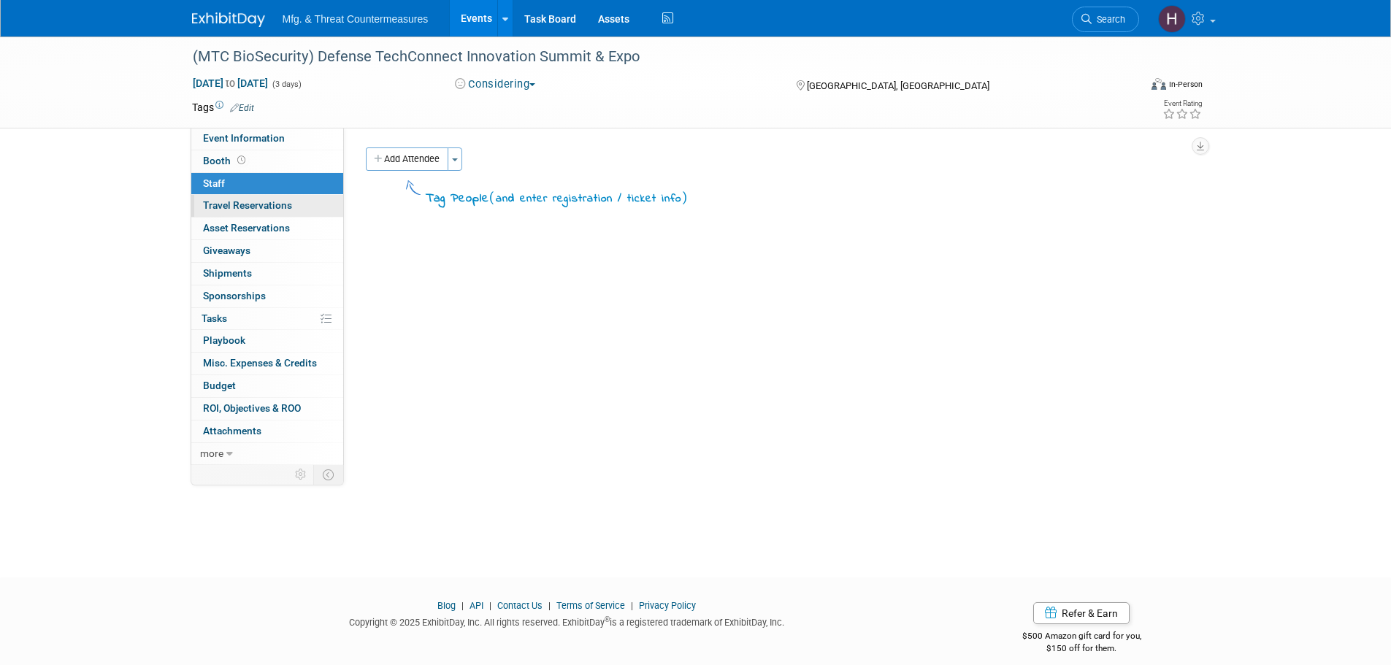
click at [220, 207] on span "Travel Reservations 0" at bounding box center [247, 205] width 89 height 12
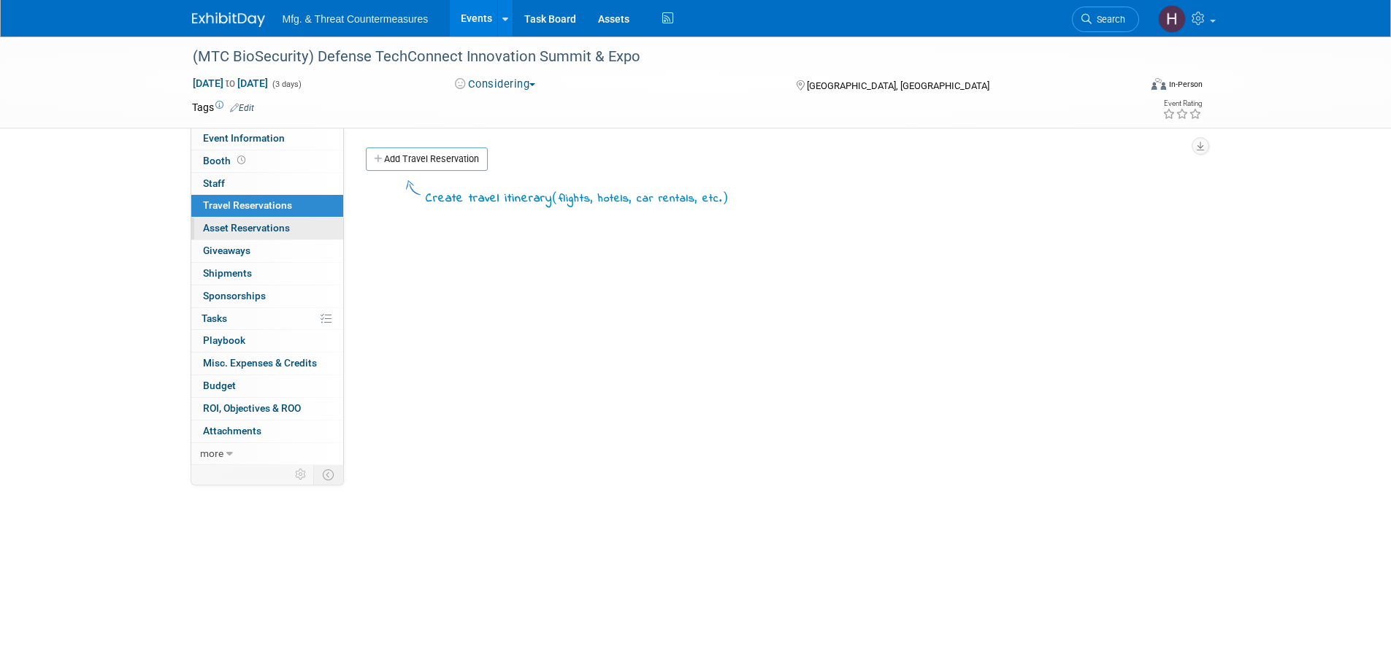
click at [215, 231] on span "Asset Reservations 0" at bounding box center [246, 228] width 87 height 12
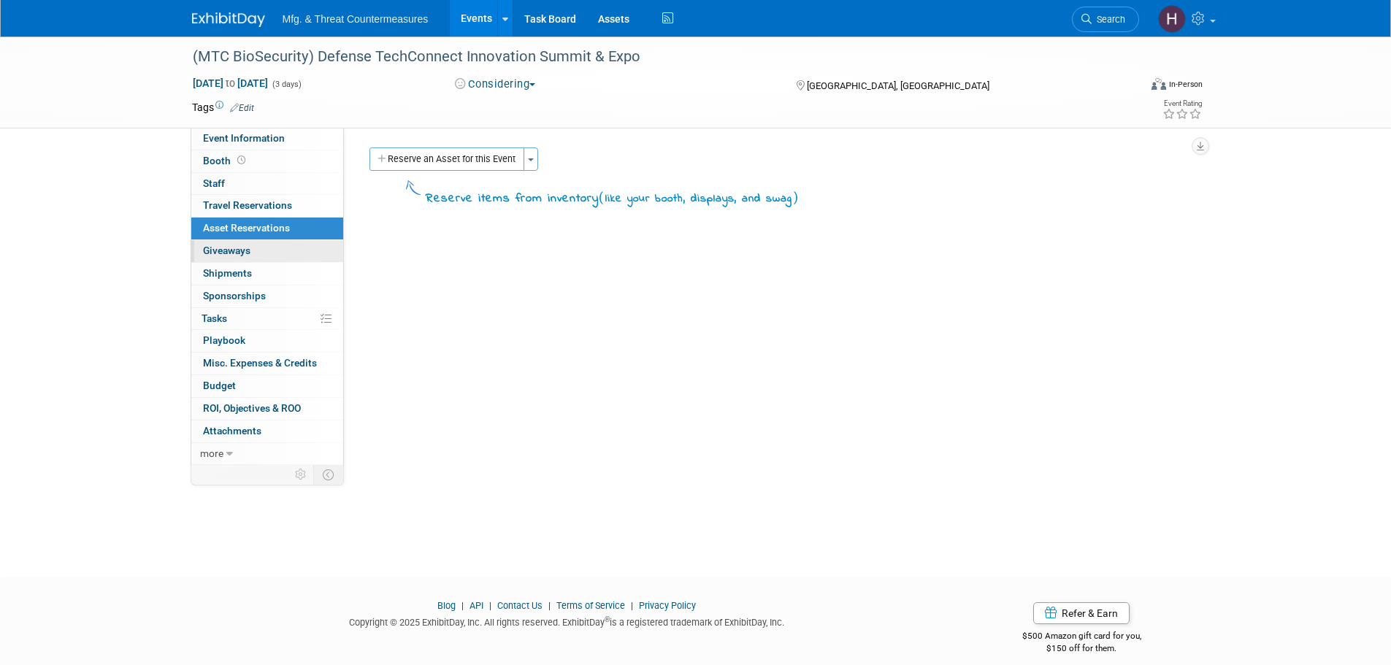
click at [216, 253] on span "Giveaways 0" at bounding box center [226, 251] width 47 height 12
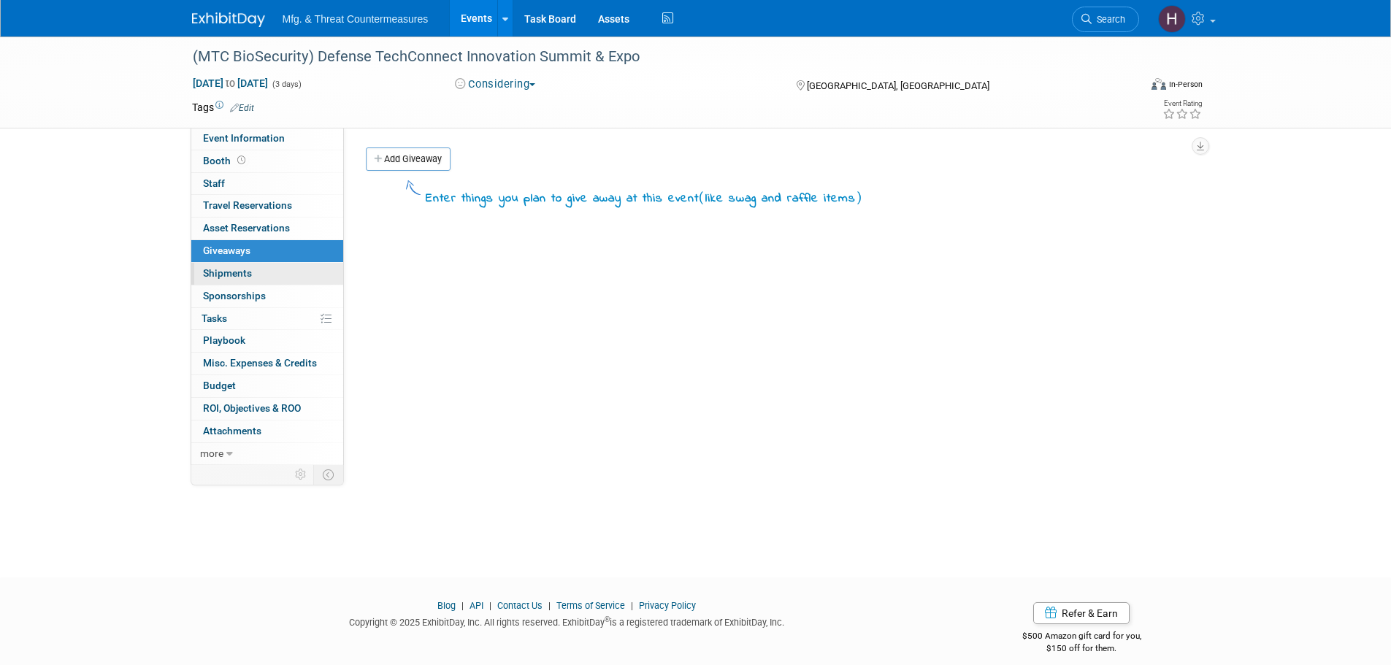
click at [216, 273] on span "Shipments 0" at bounding box center [227, 273] width 49 height 12
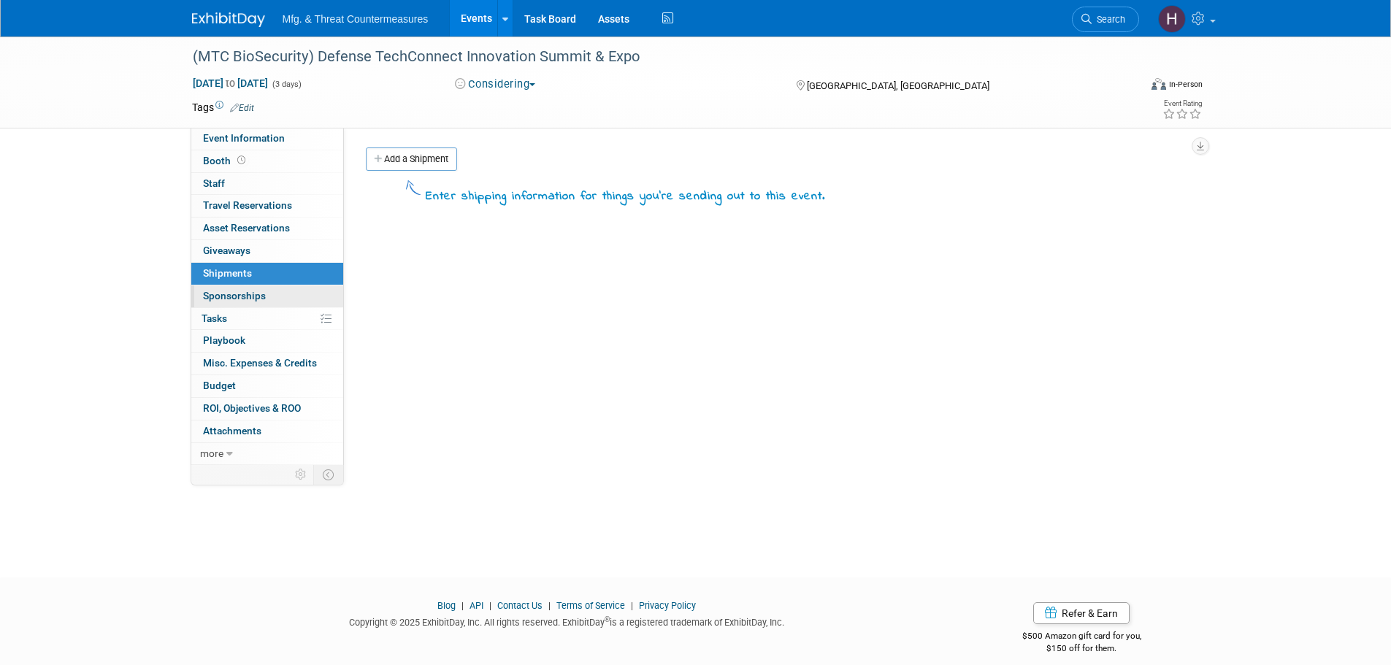
click at [221, 295] on span "Sponsorships 0" at bounding box center [234, 296] width 63 height 12
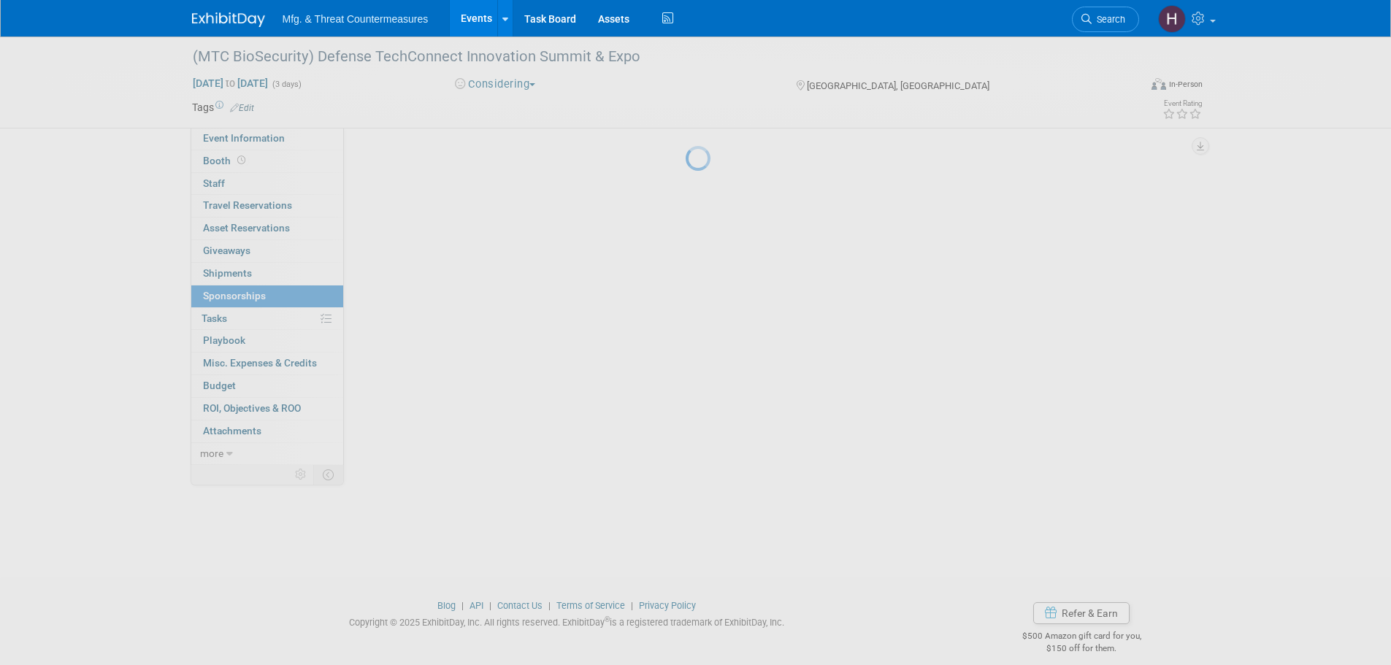
click at [686, 295] on div at bounding box center [696, 332] width 20 height 665
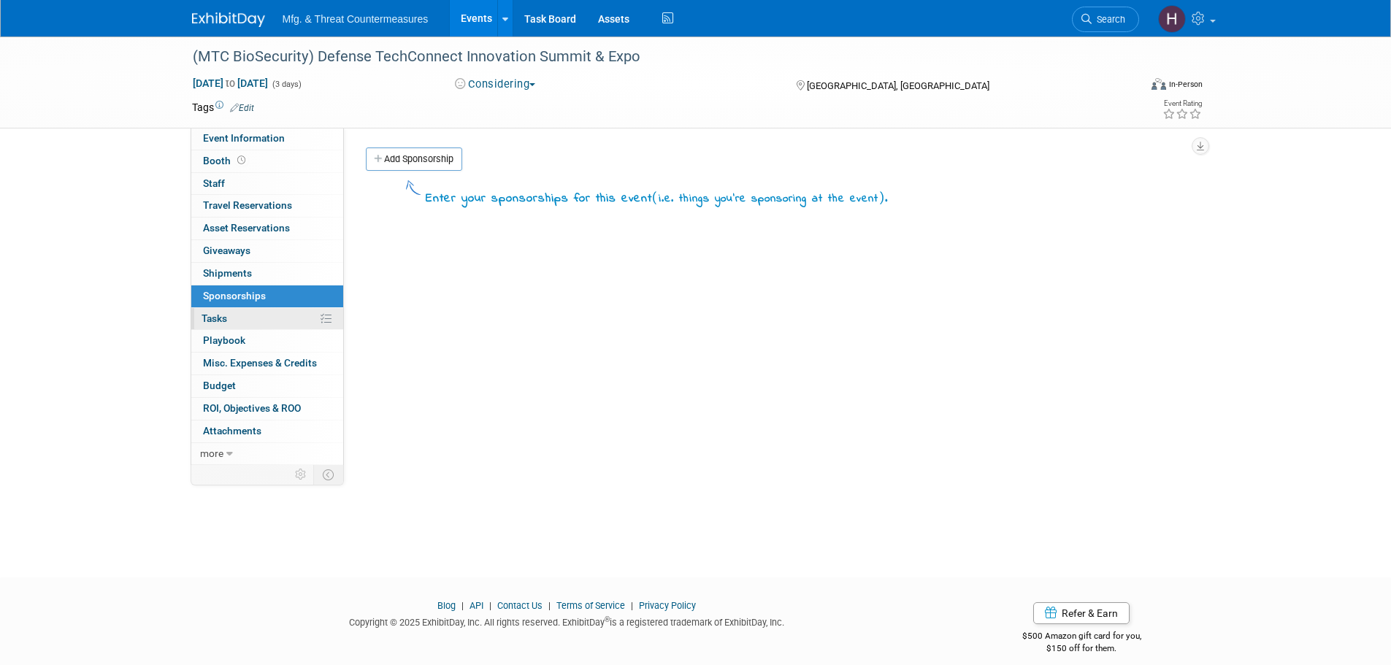
click at [220, 329] on link "0% Tasks 0%" at bounding box center [267, 319] width 152 height 22
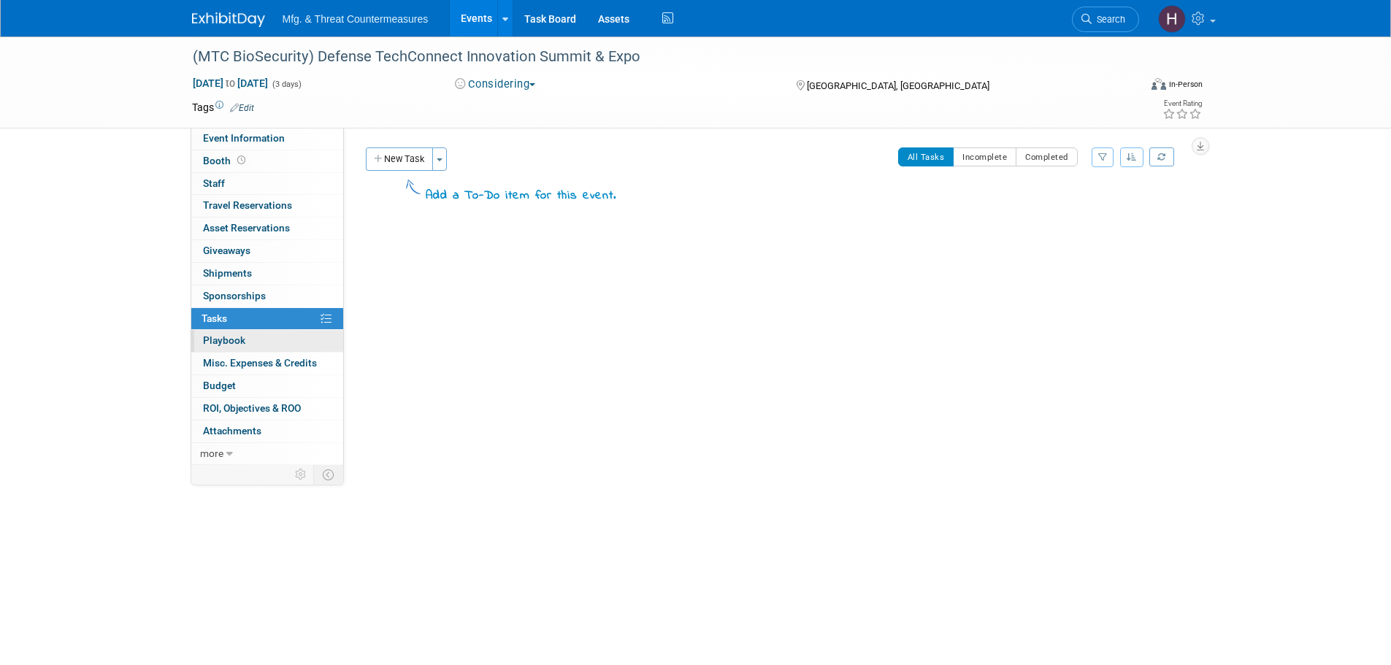
click at [219, 344] on span "Playbook 0" at bounding box center [224, 340] width 42 height 12
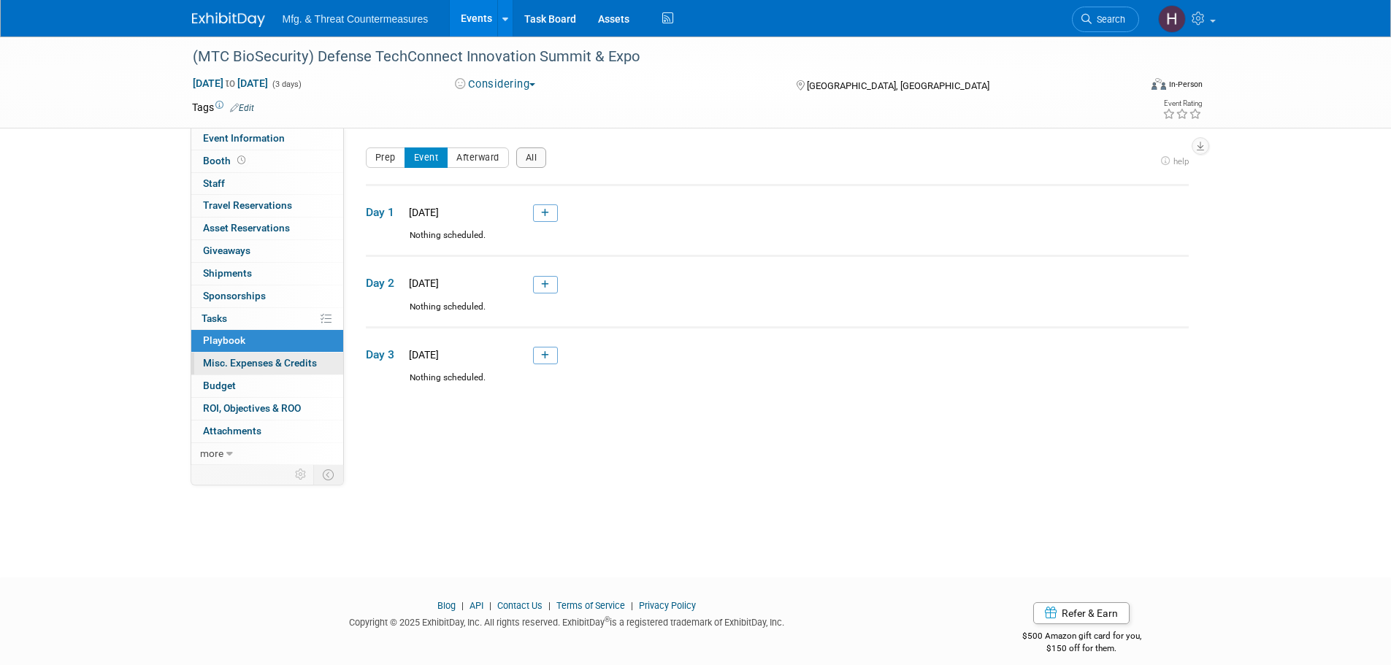
click at [224, 365] on span "Misc. Expenses & Credits 0" at bounding box center [260, 363] width 114 height 12
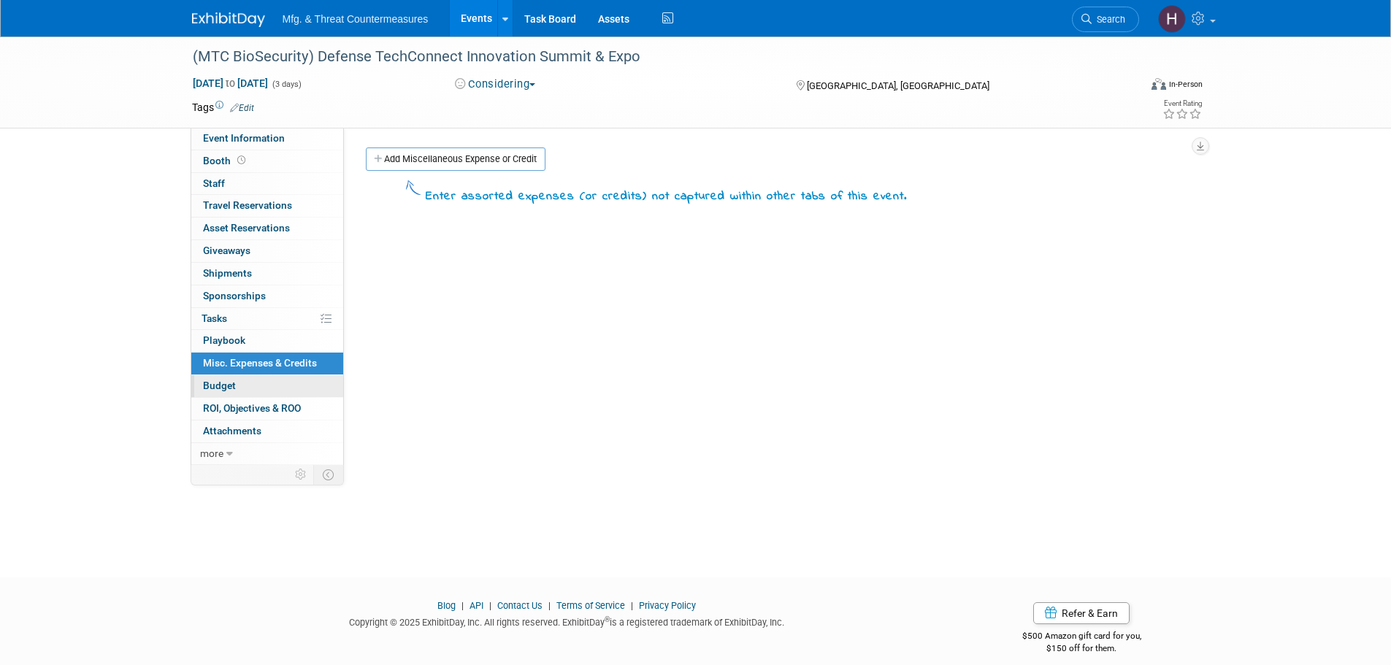
click at [220, 385] on span "Budget" at bounding box center [219, 386] width 33 height 12
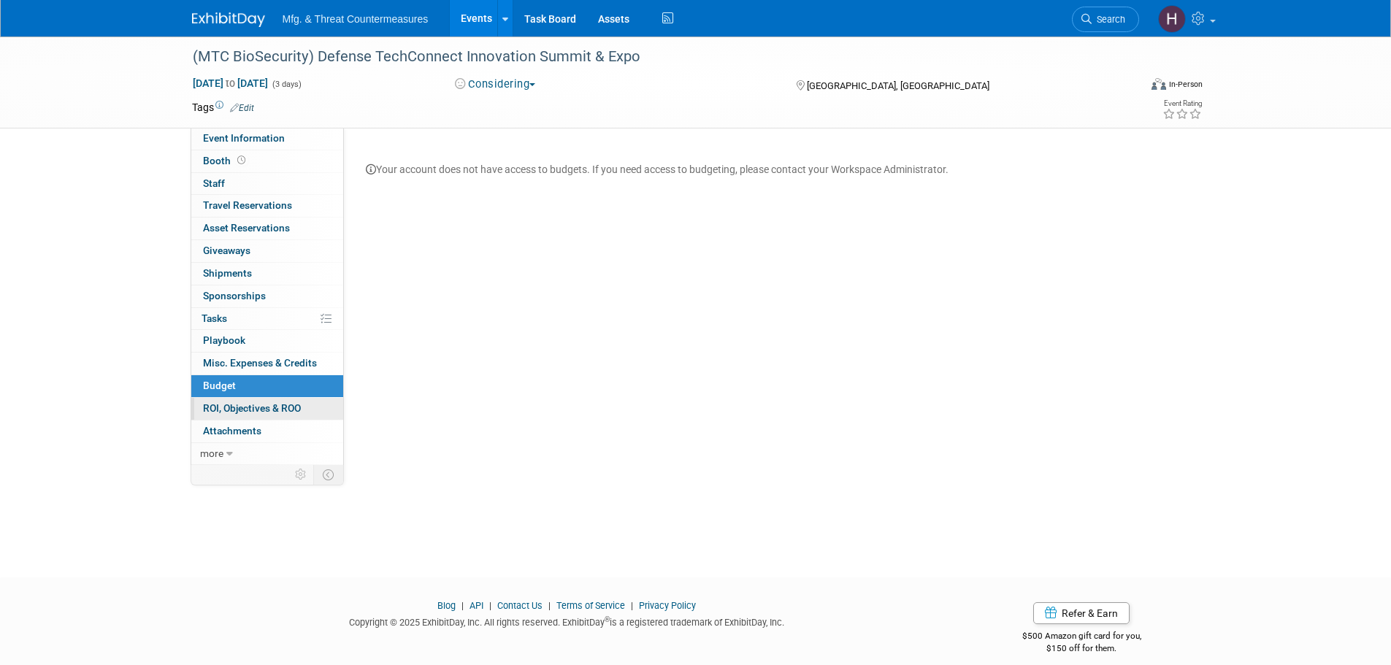
click at [220, 418] on link "0 ROI, Objectives & ROO 0" at bounding box center [267, 409] width 152 height 22
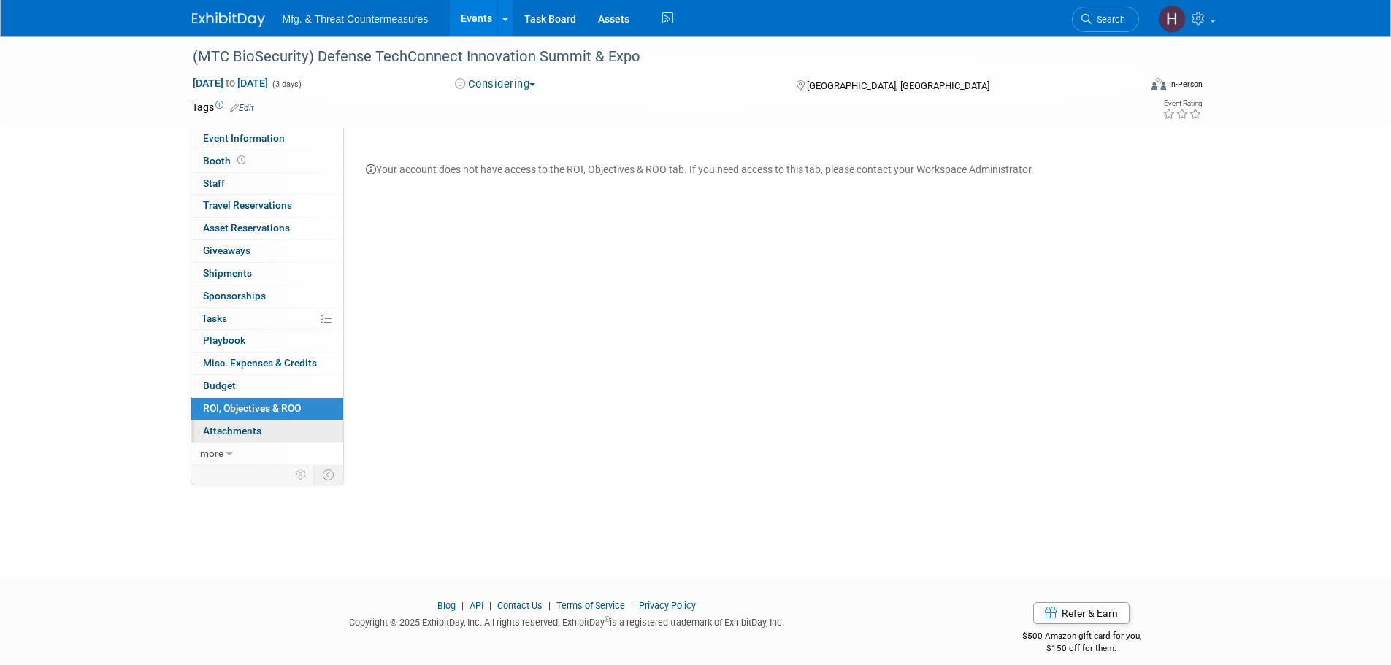
click at [214, 436] on span "Attachments 0" at bounding box center [232, 431] width 58 height 12
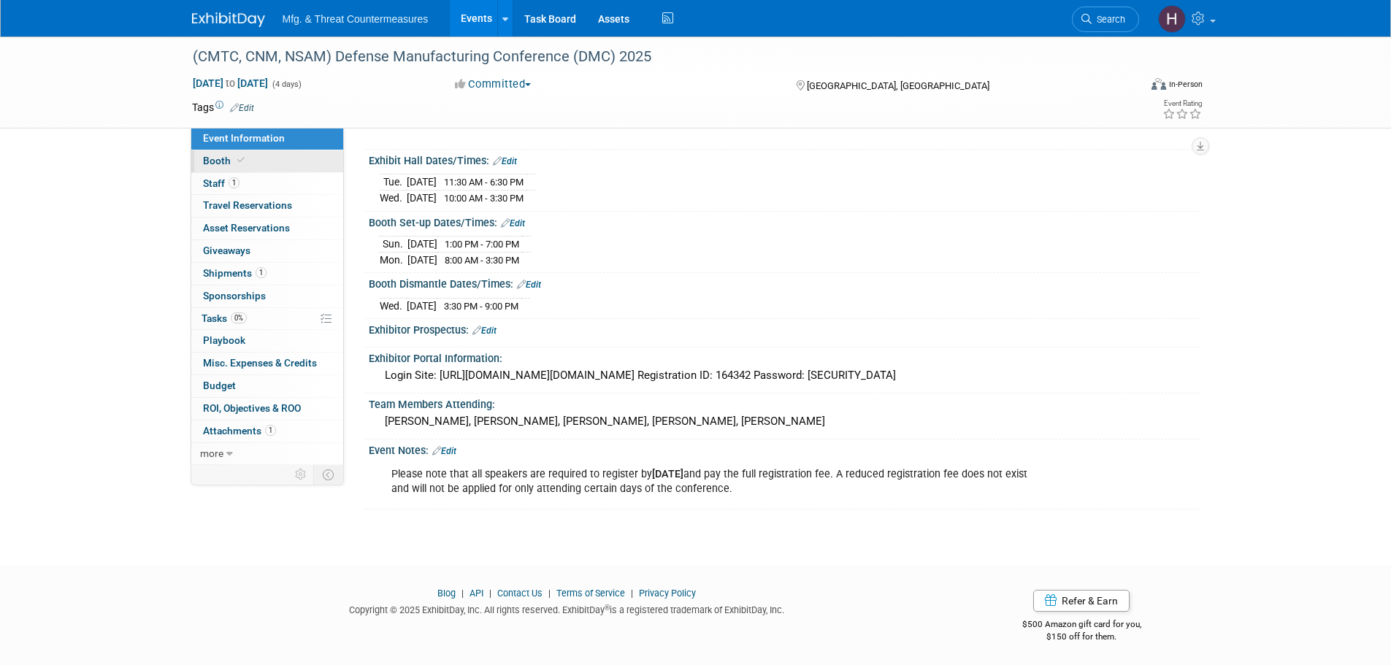
drag, startPoint x: 243, startPoint y: 153, endPoint x: 249, endPoint y: 167, distance: 15.1
click at [243, 153] on link "Booth" at bounding box center [267, 161] width 152 height 22
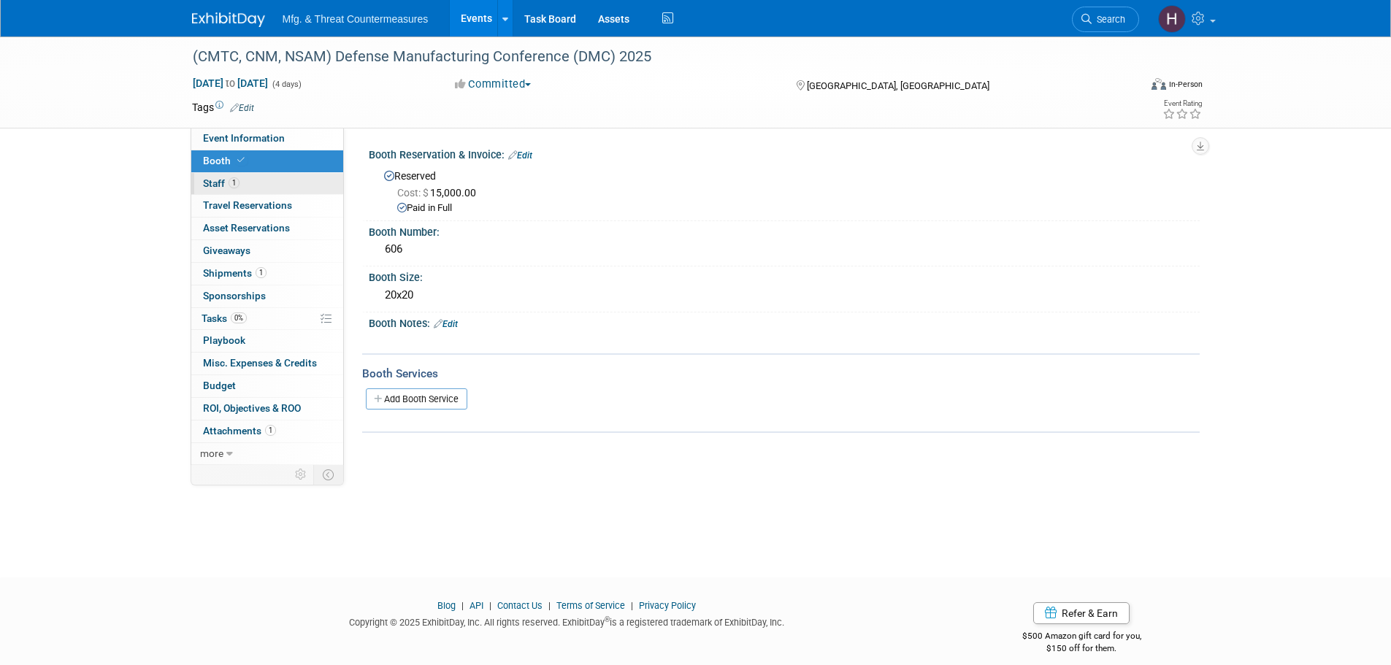
click at [237, 182] on span "1" at bounding box center [234, 182] width 11 height 11
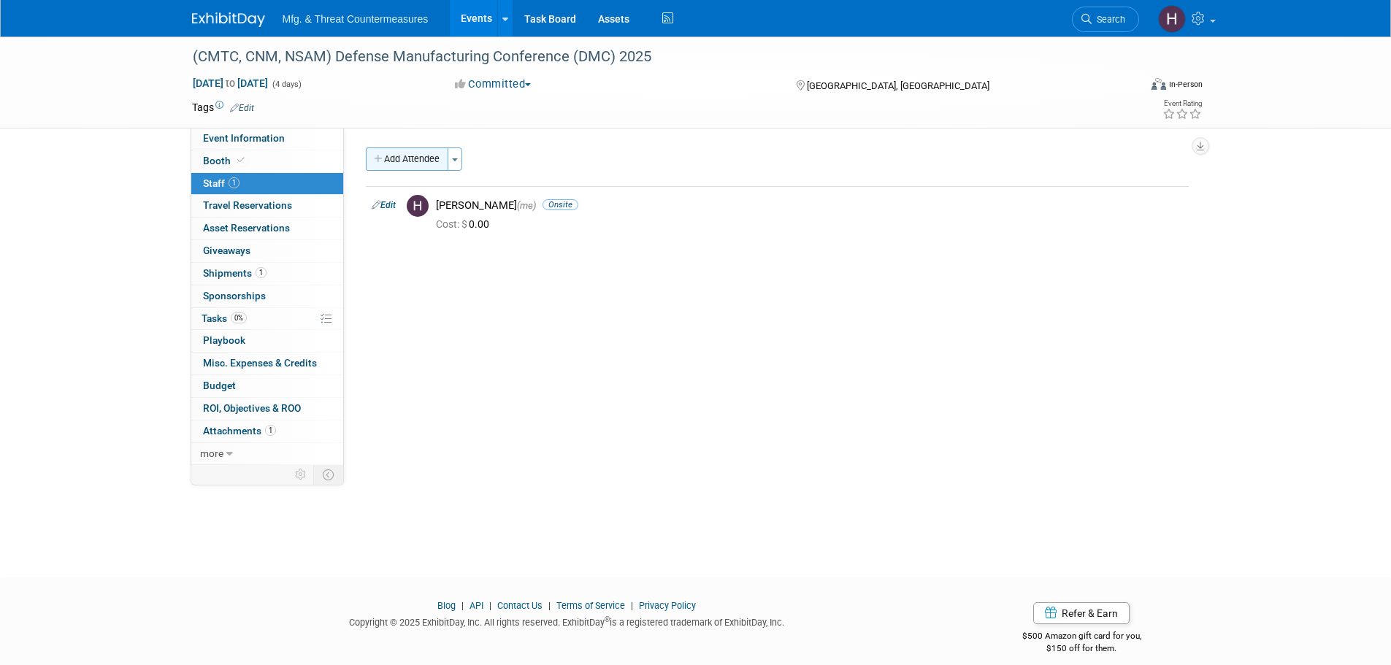
click at [407, 157] on button "Add Attendee" at bounding box center [407, 158] width 82 height 23
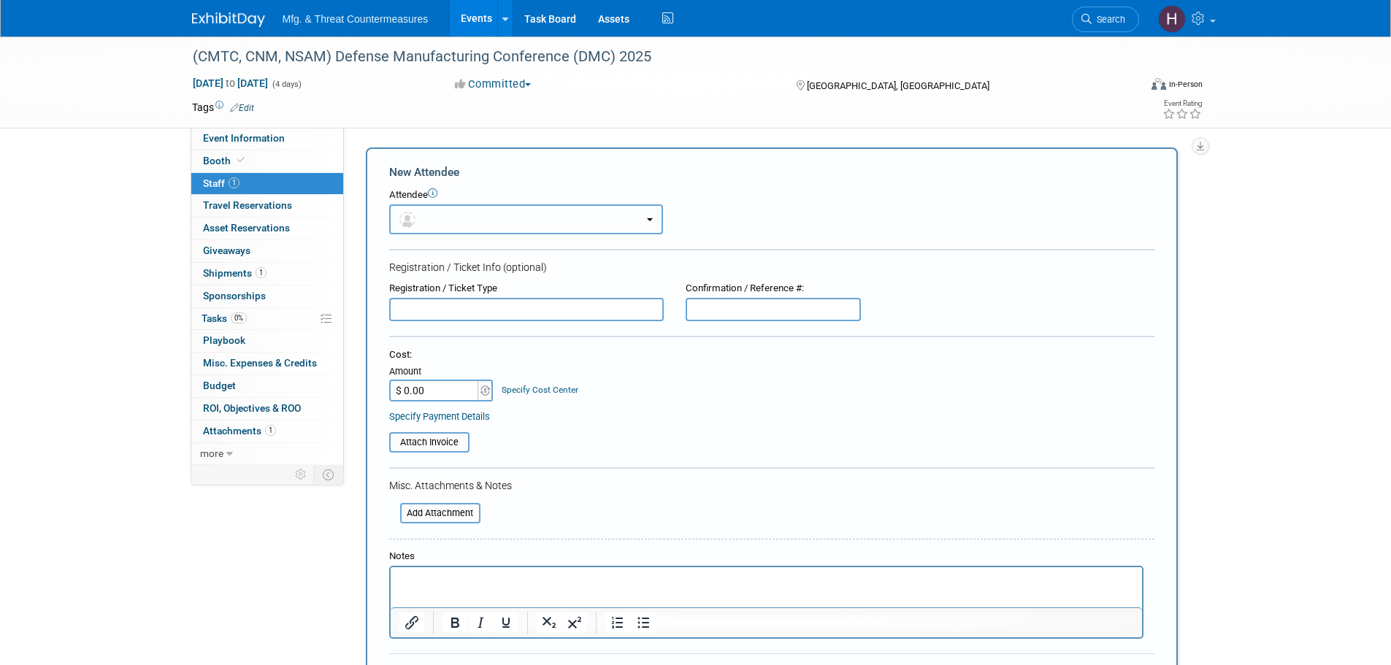
click at [466, 226] on button "button" at bounding box center [526, 219] width 274 height 30
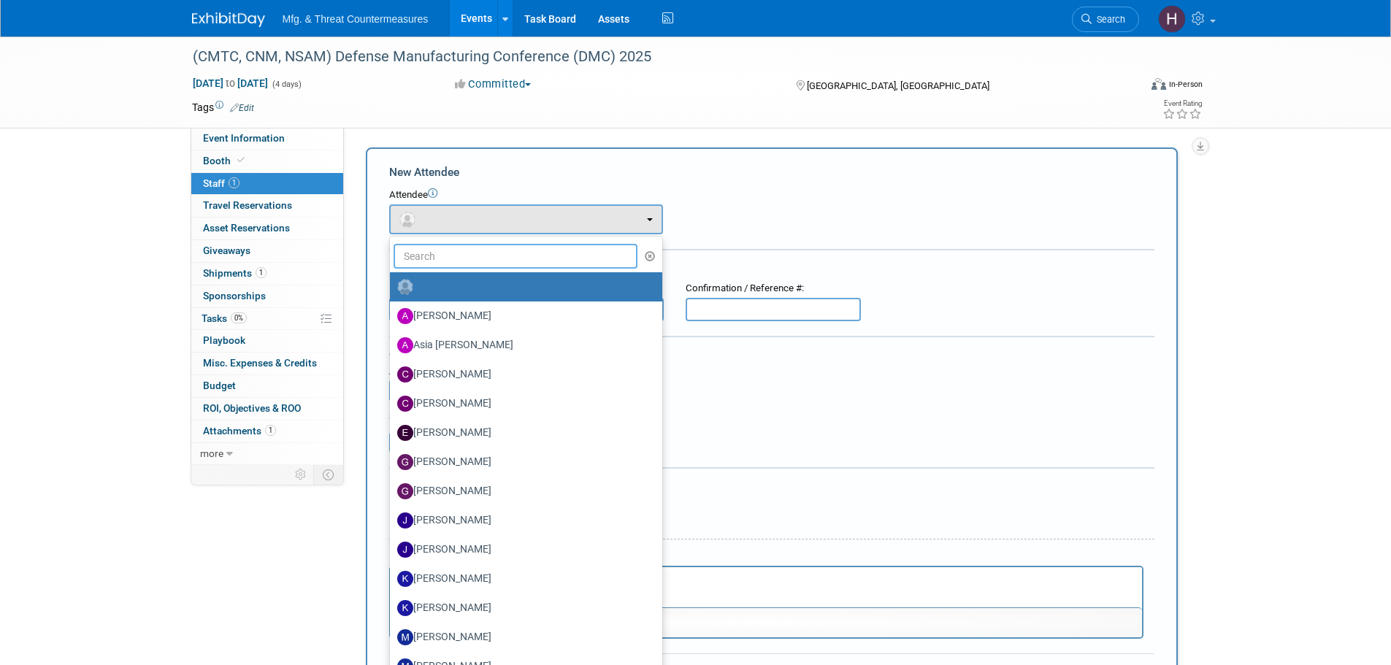
click at [481, 253] on input "text" at bounding box center [515, 256] width 245 height 25
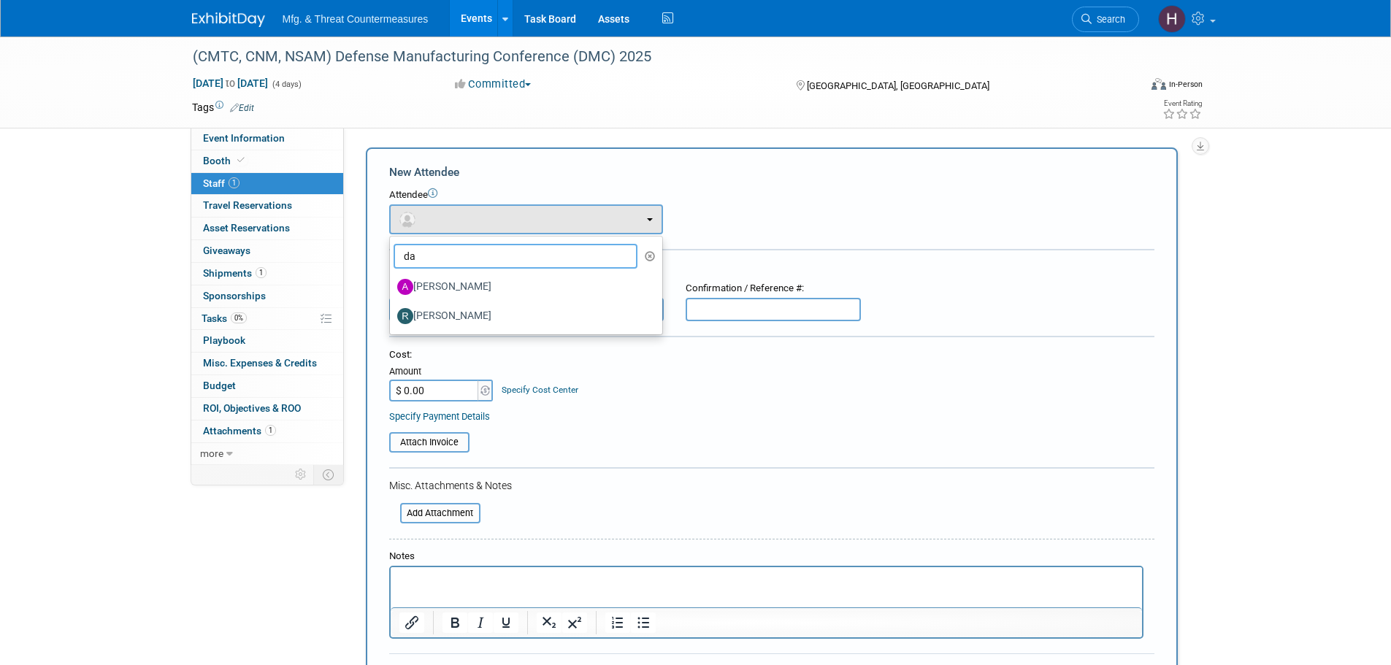
type input "d"
type input "m"
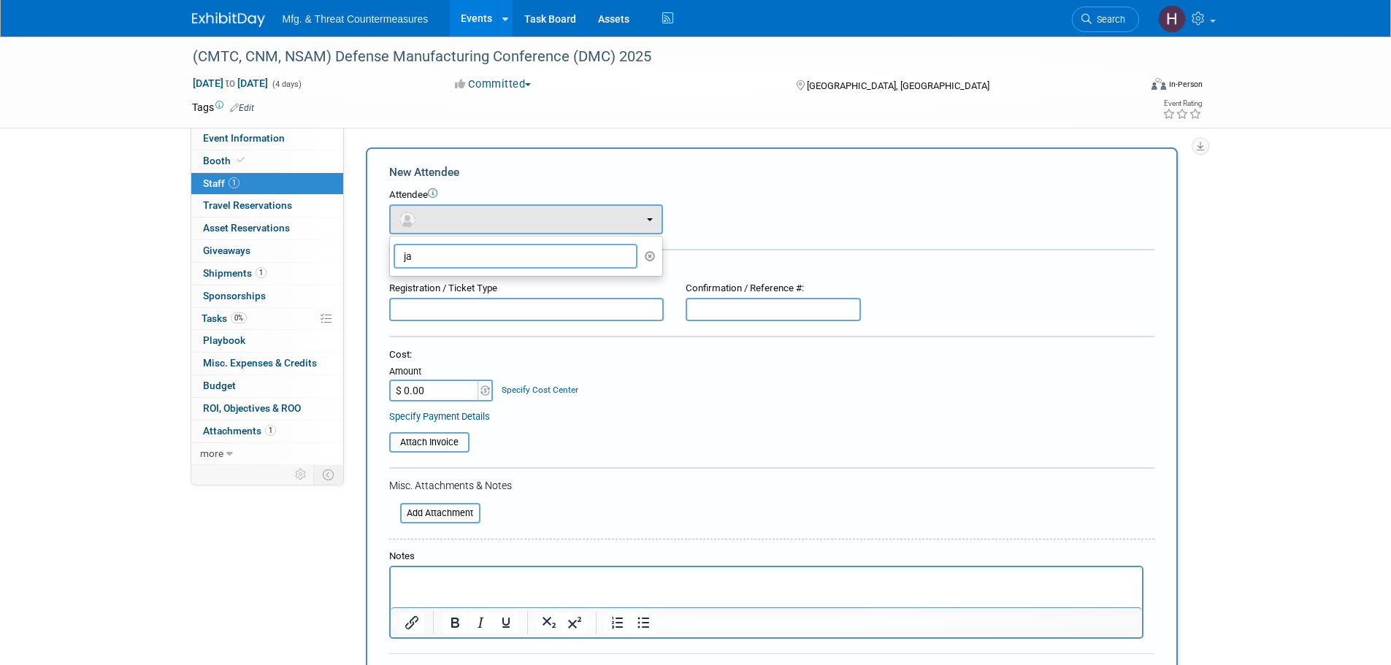
type input "j"
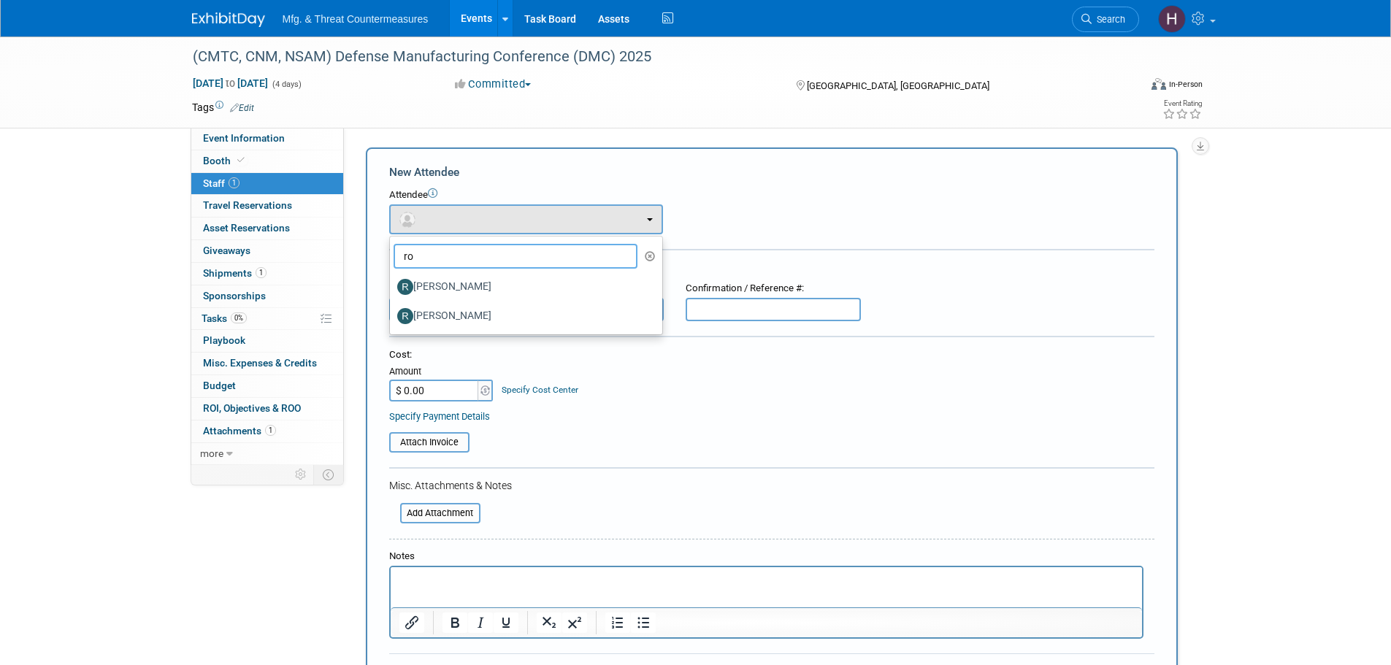
type input "r"
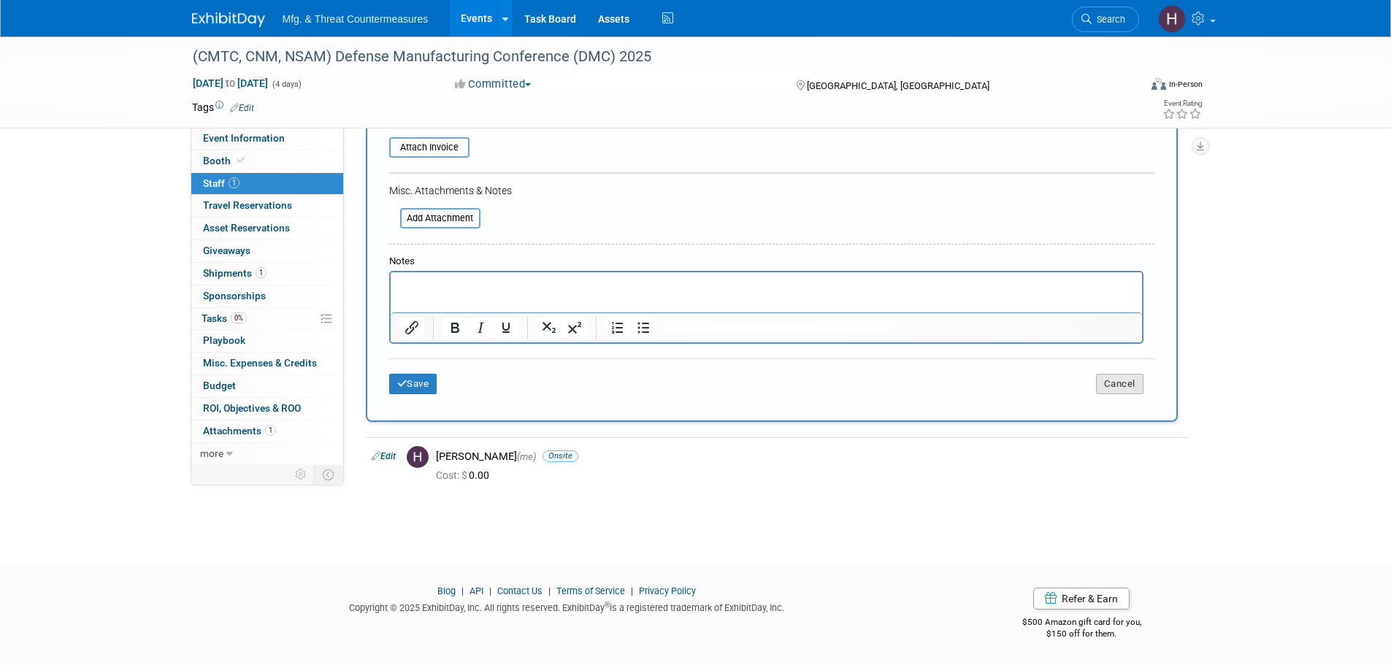
type input "hi"
click at [1134, 384] on button "Cancel" at bounding box center [1119, 384] width 47 height 20
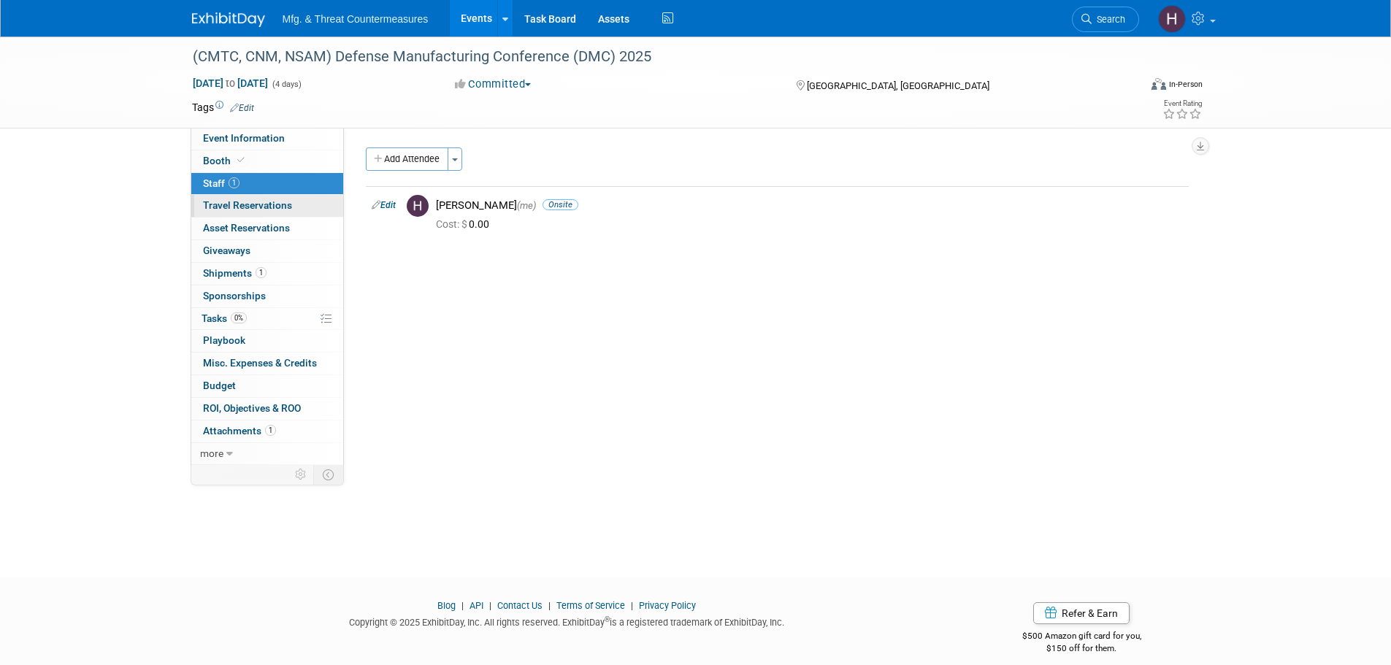
click at [237, 209] on span "Travel Reservations 0" at bounding box center [247, 205] width 89 height 12
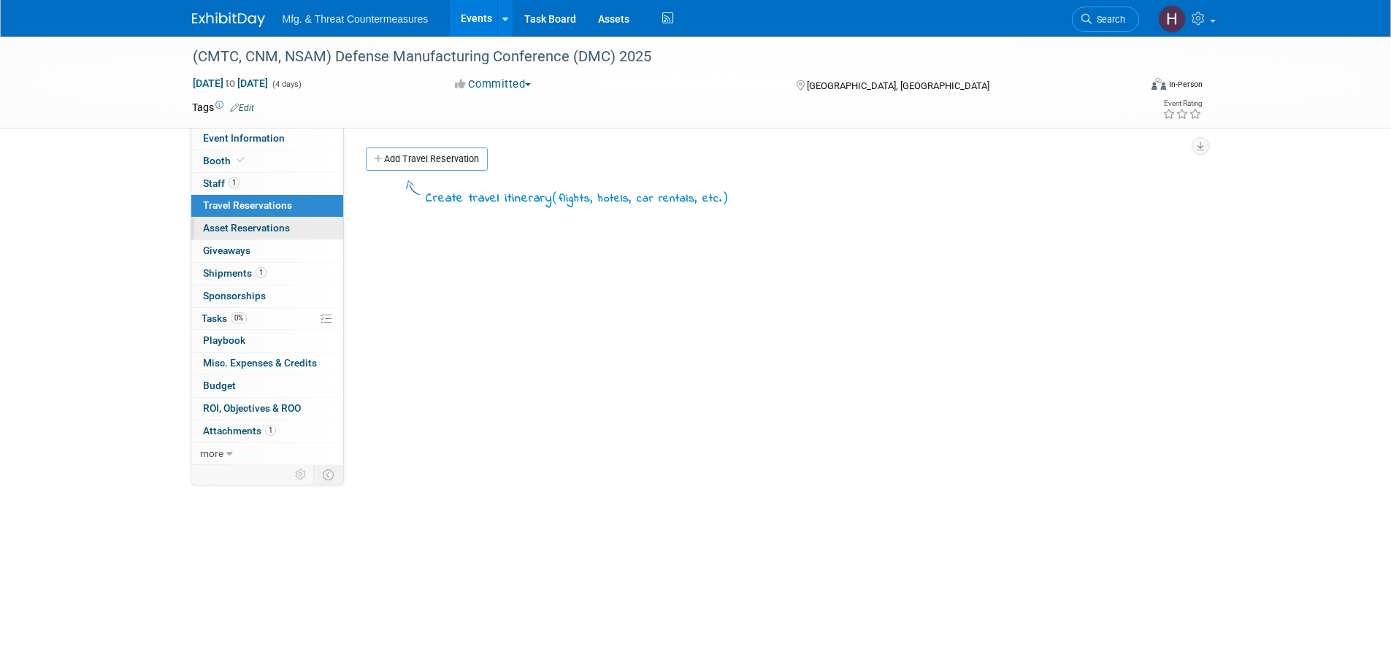
click at [234, 230] on span "Asset Reservations 0" at bounding box center [246, 228] width 87 height 12
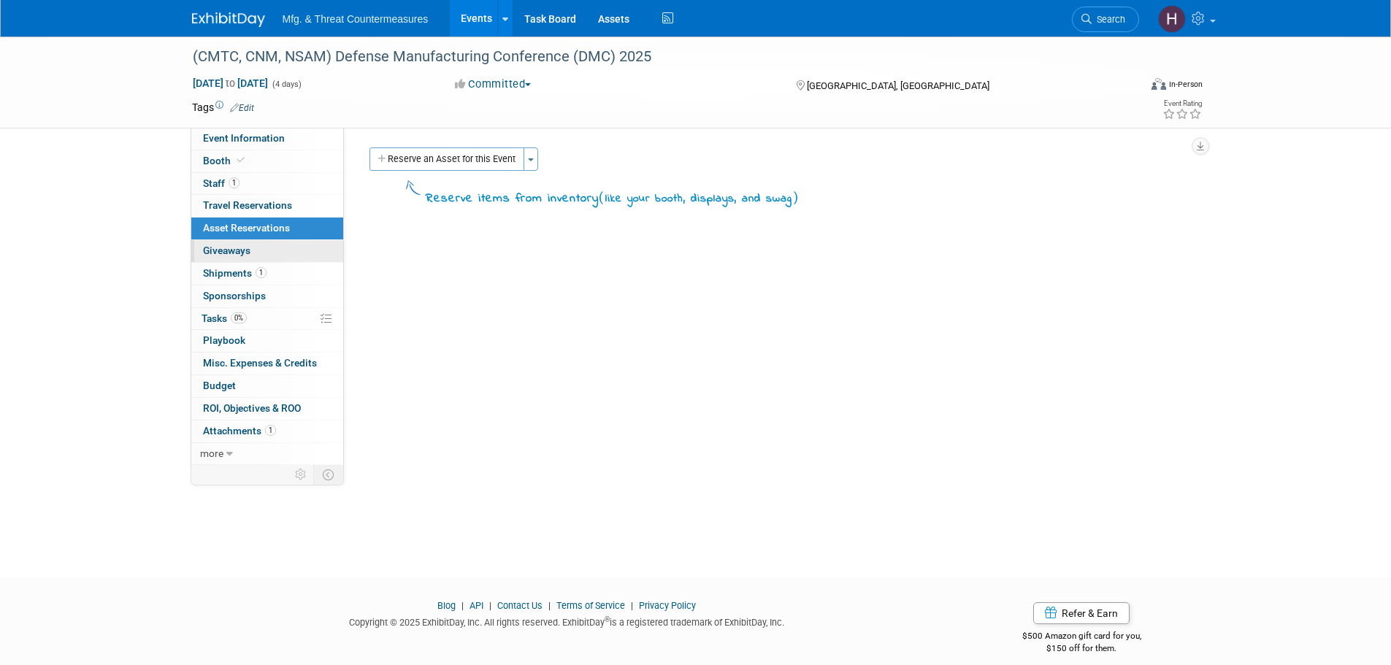
click at [214, 251] on span "Giveaways 0" at bounding box center [226, 251] width 47 height 12
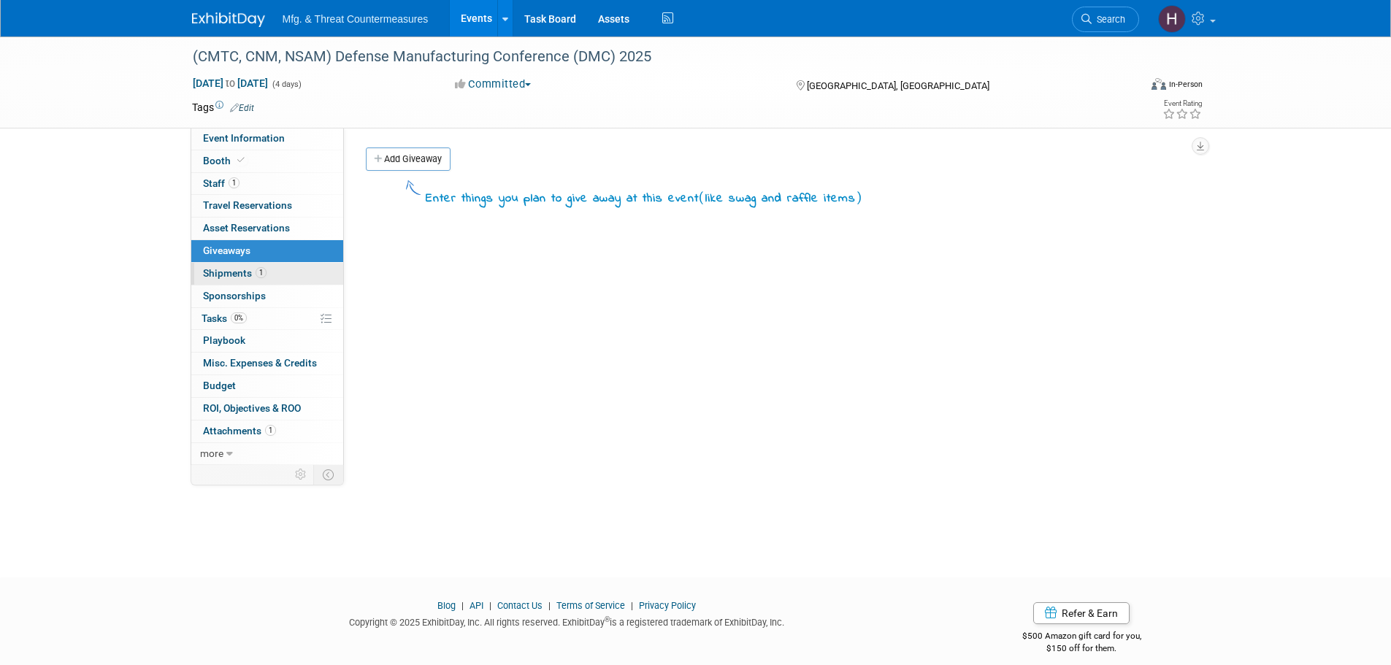
click at [225, 281] on link "1 Shipments 1" at bounding box center [267, 274] width 152 height 22
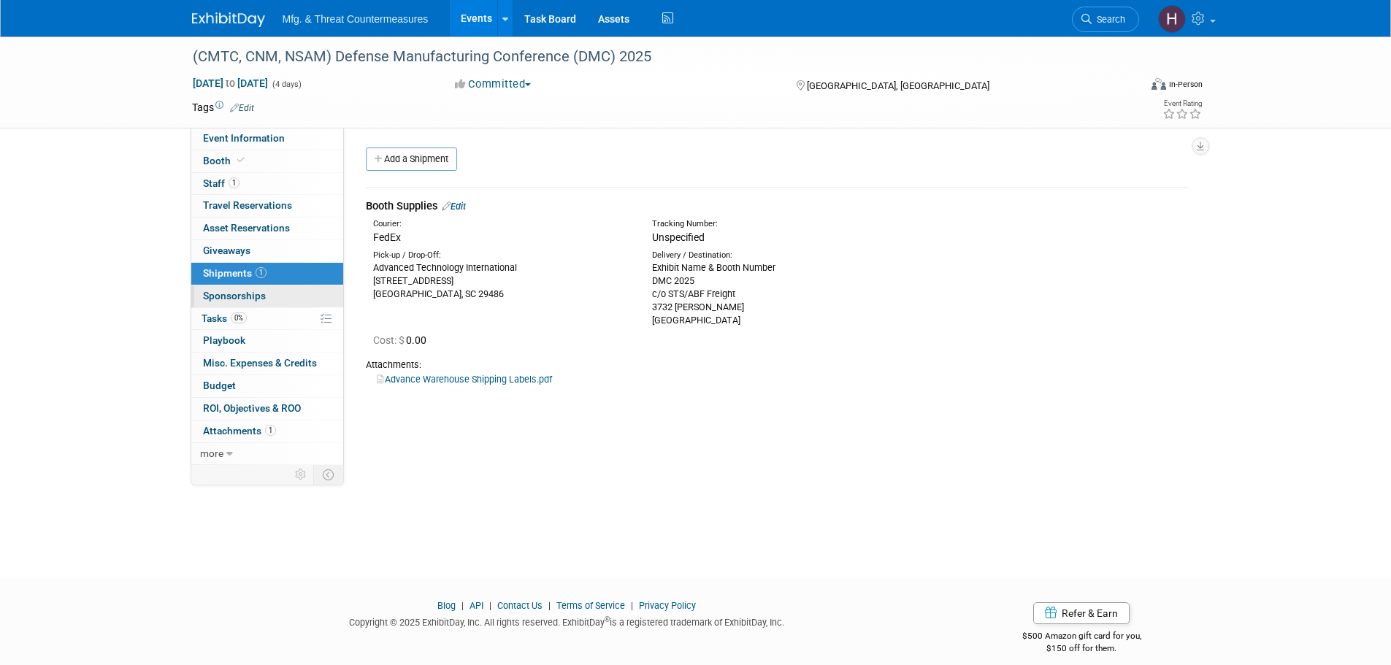
click at [231, 301] on span "Sponsorships 0" at bounding box center [234, 296] width 63 height 12
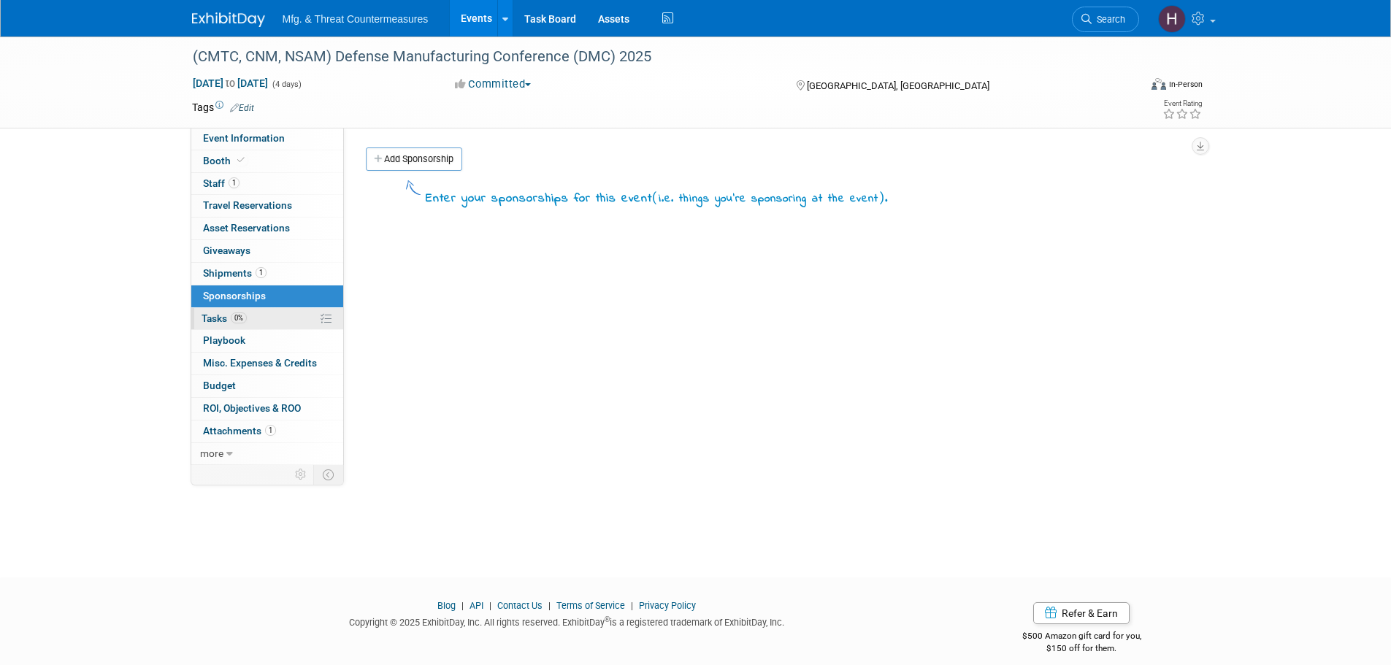
click at [226, 323] on span "Tasks 0%" at bounding box center [223, 318] width 45 height 12
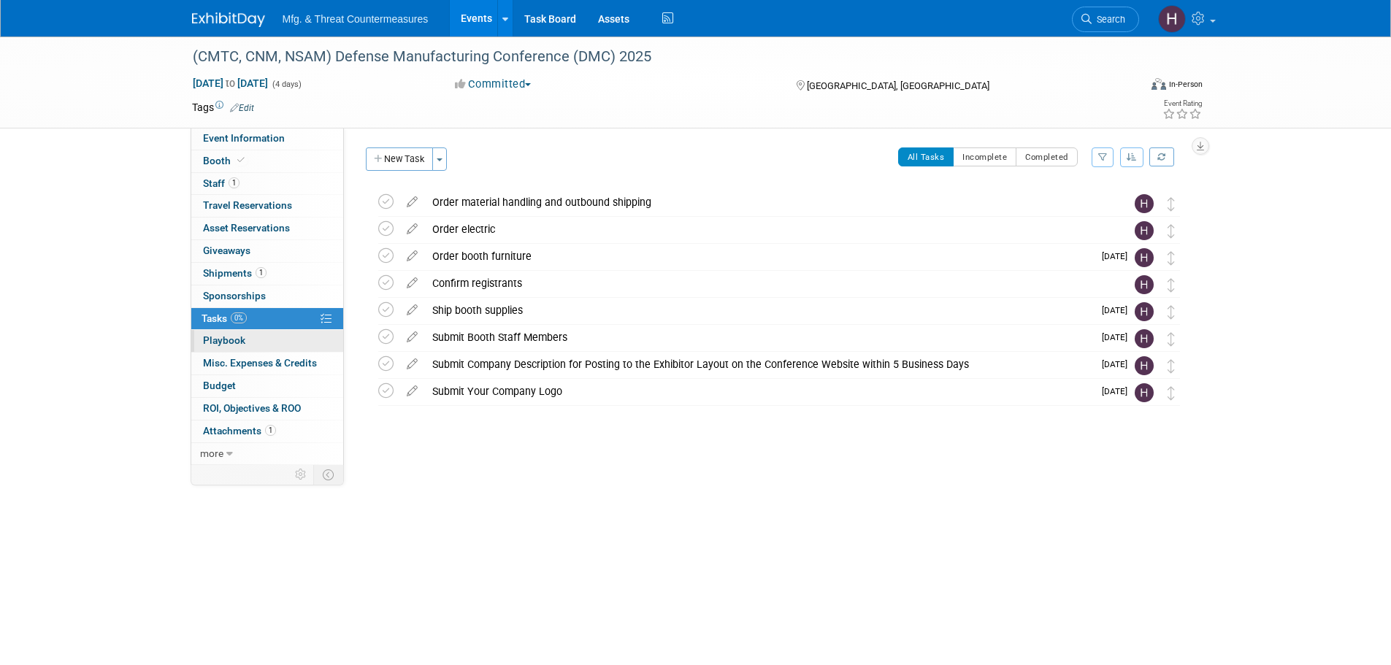
click at [256, 342] on link "0 Playbook 0" at bounding box center [267, 341] width 152 height 22
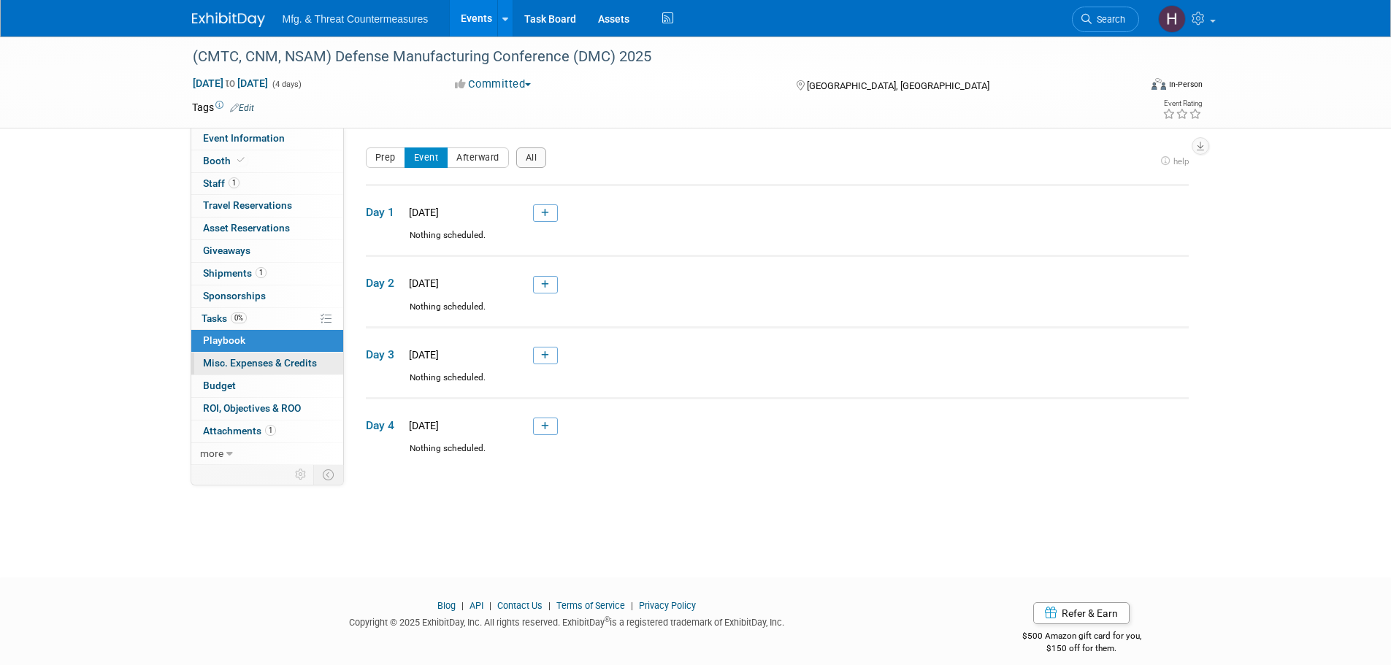
click at [238, 366] on span "Misc. Expenses & Credits 0" at bounding box center [260, 363] width 114 height 12
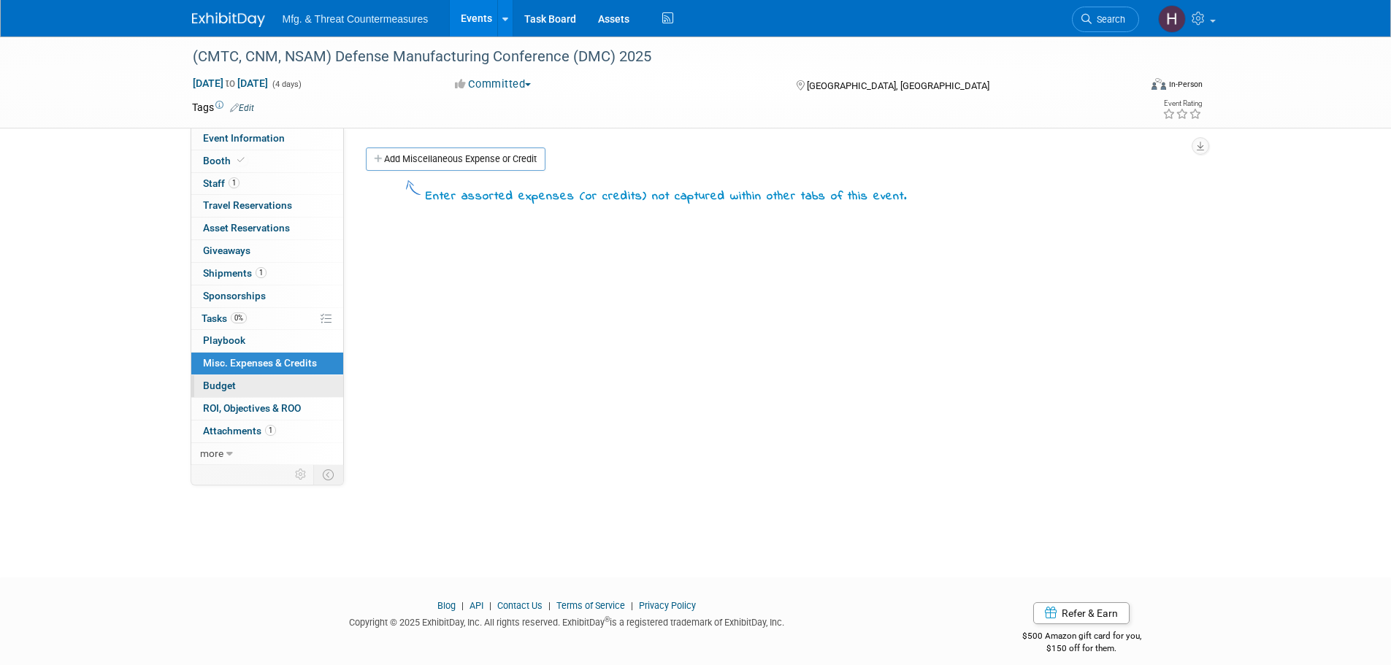
click at [229, 390] on span "Budget" at bounding box center [219, 386] width 33 height 12
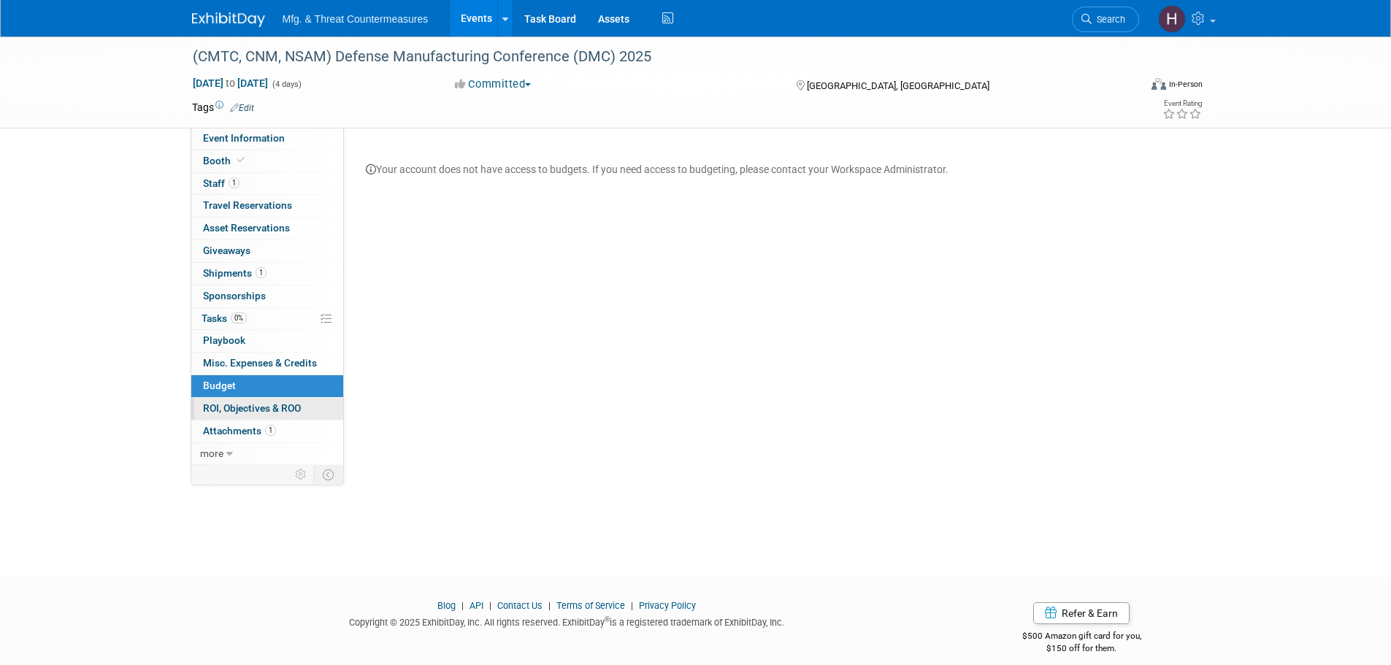
click at [226, 414] on link "0 ROI, Objectives & ROO 0" at bounding box center [267, 409] width 152 height 22
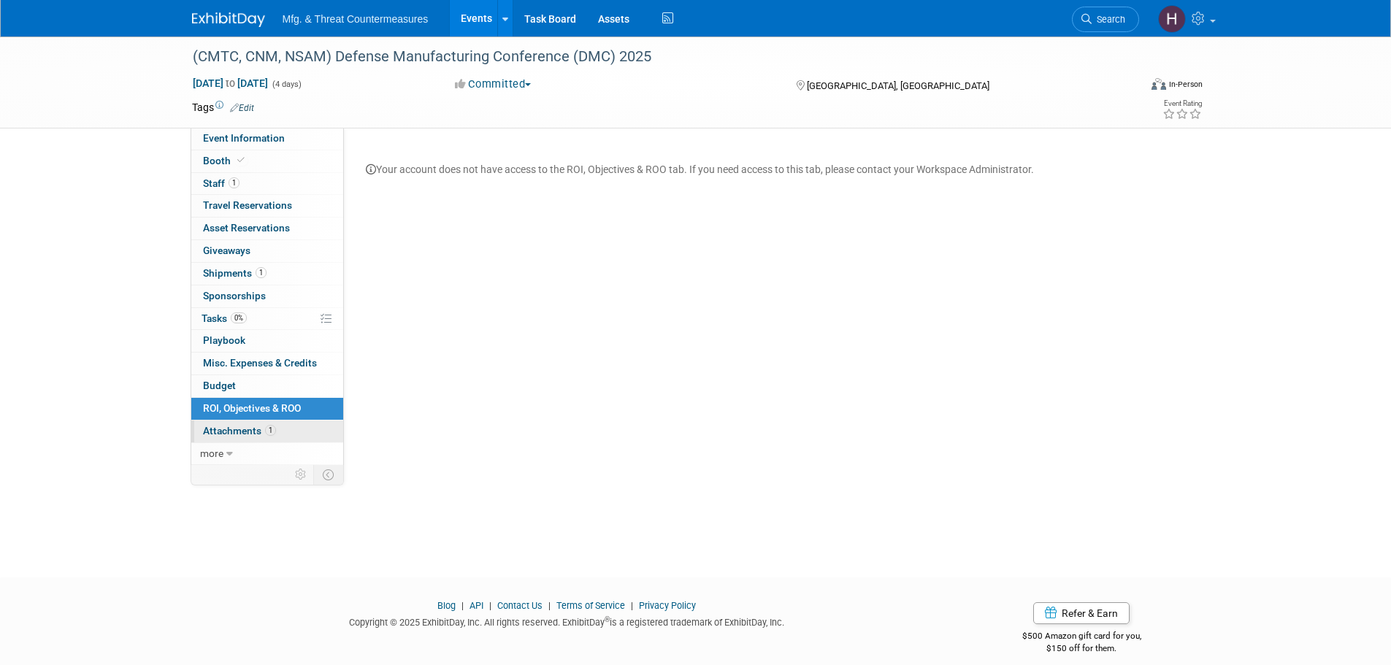
click at [236, 437] on link "1 Attachments 1" at bounding box center [267, 432] width 152 height 22
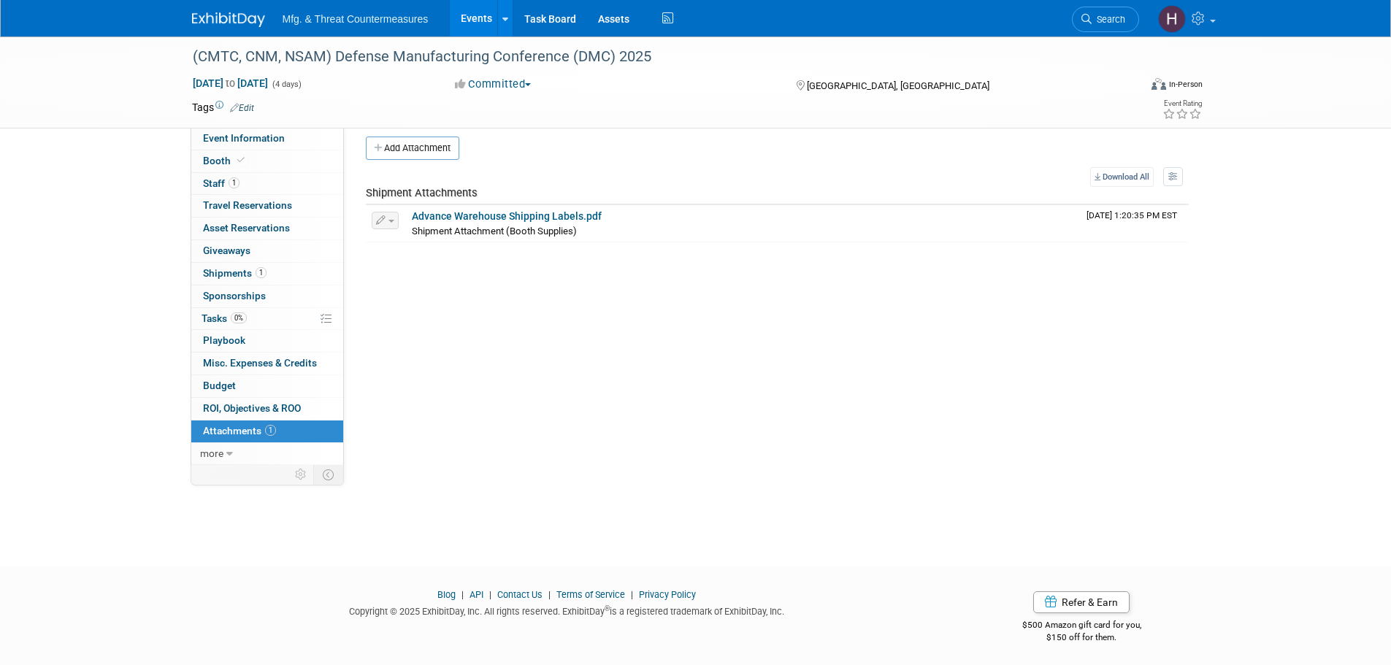
scroll to position [15, 0]
